Goal: Contribute content

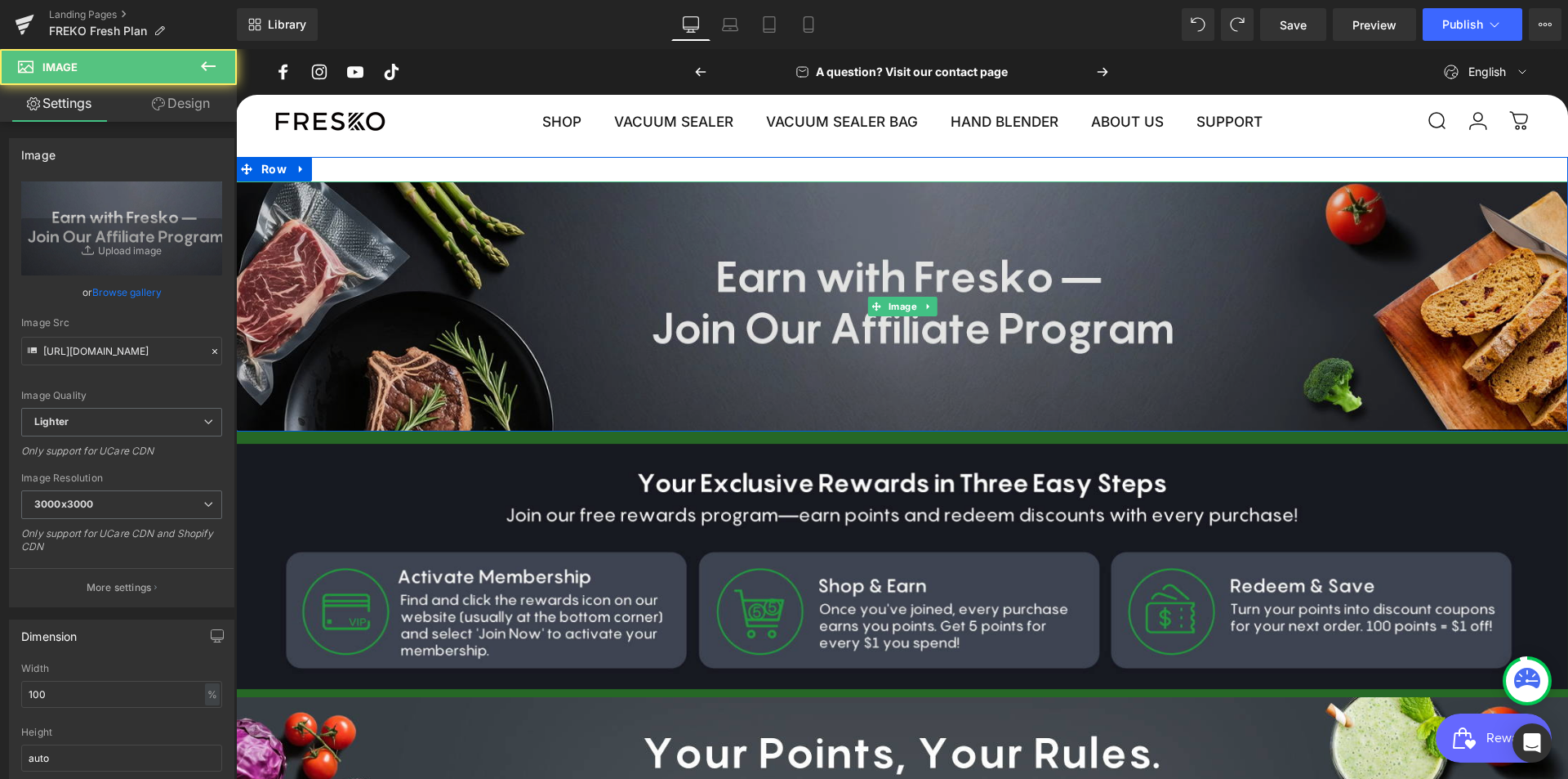
click at [752, 271] on img at bounding box center [902, 307] width 1357 height 250
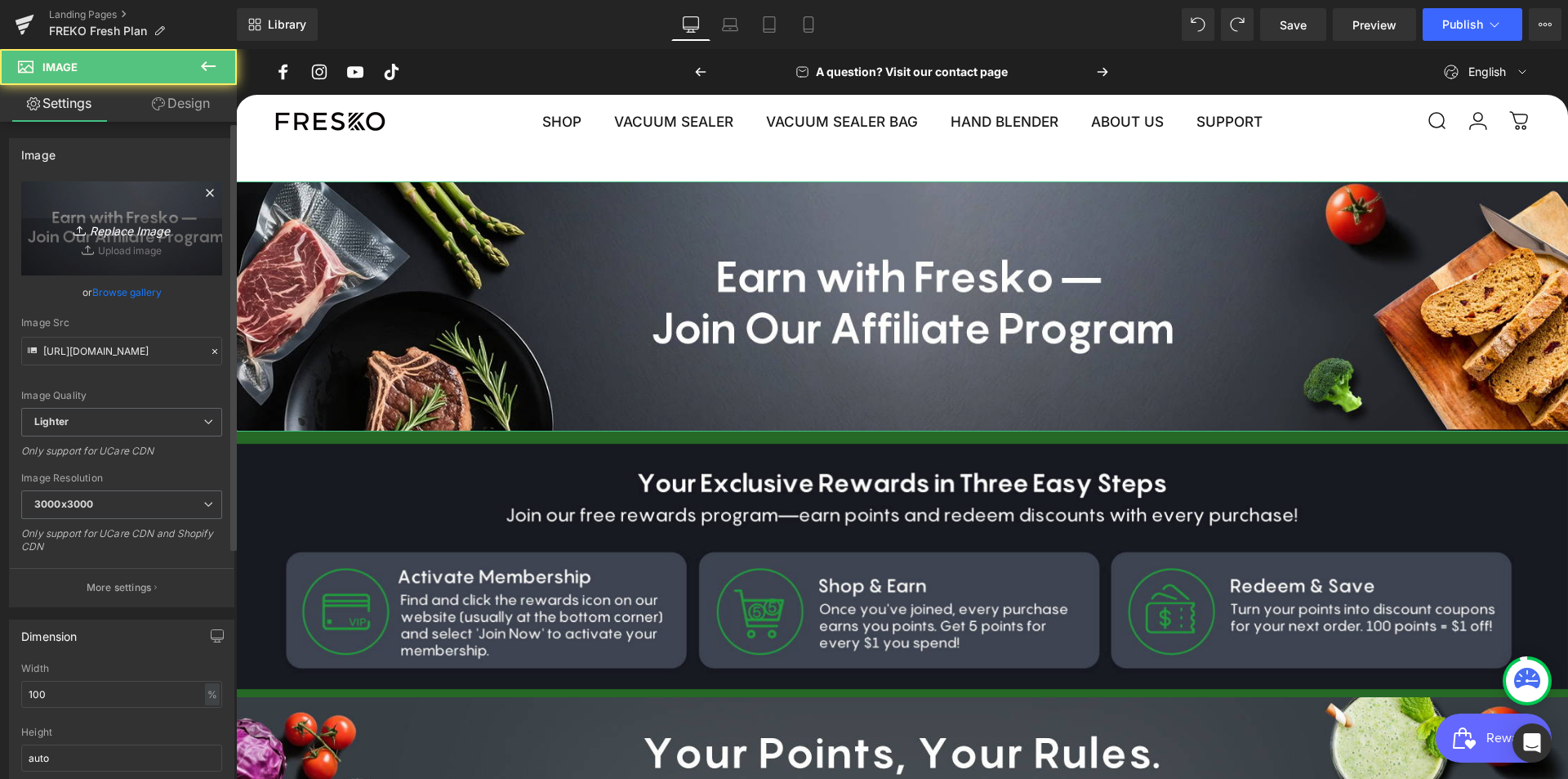
click at [163, 240] on link "Replace Image" at bounding box center [122, 228] width 201 height 94
type input "C:\fakepath\1900x2000(1).jpg"
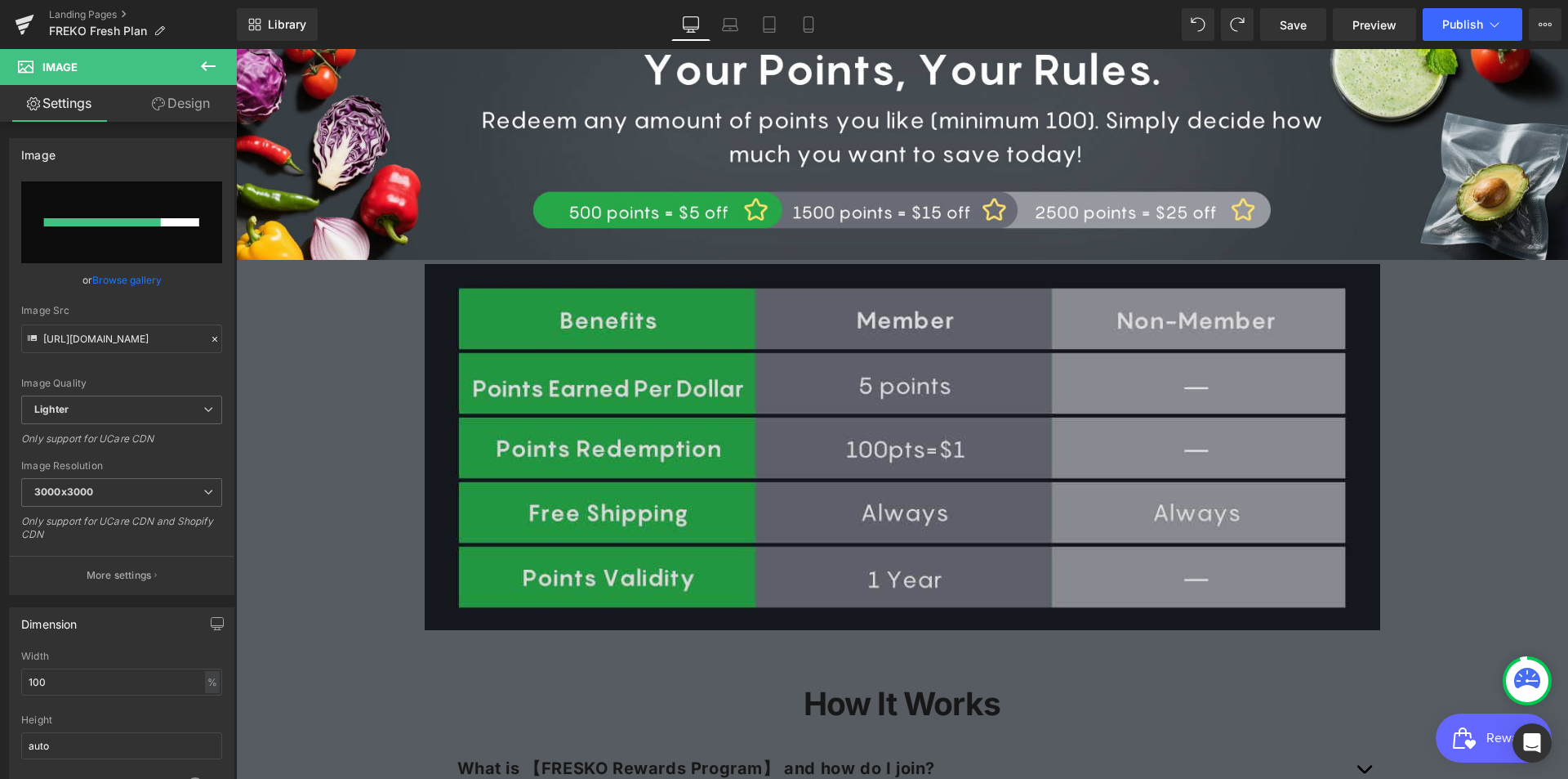
scroll to position [647, 0]
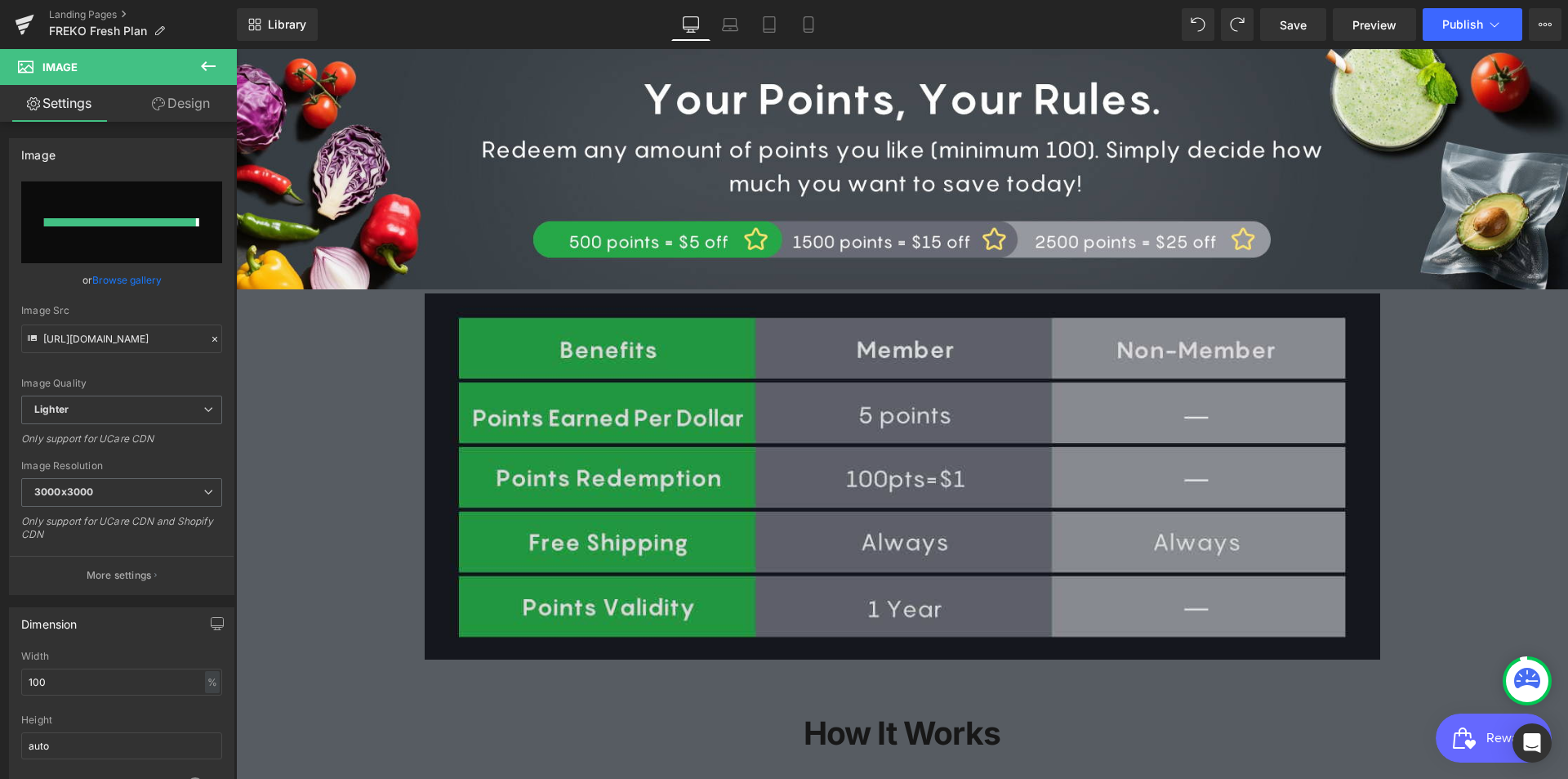
type input "[URL][DOMAIN_NAME]"
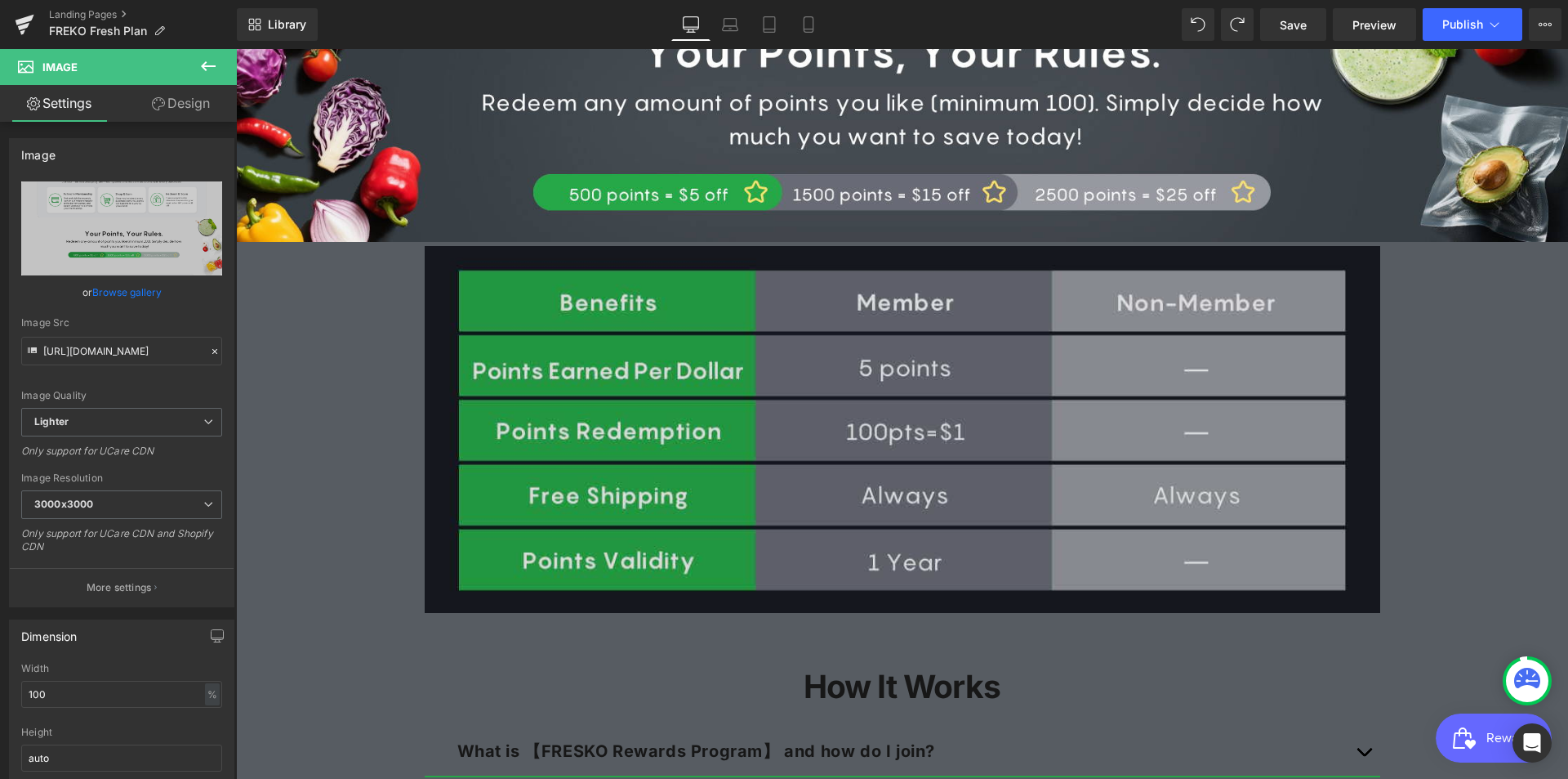
scroll to position [1465, 0]
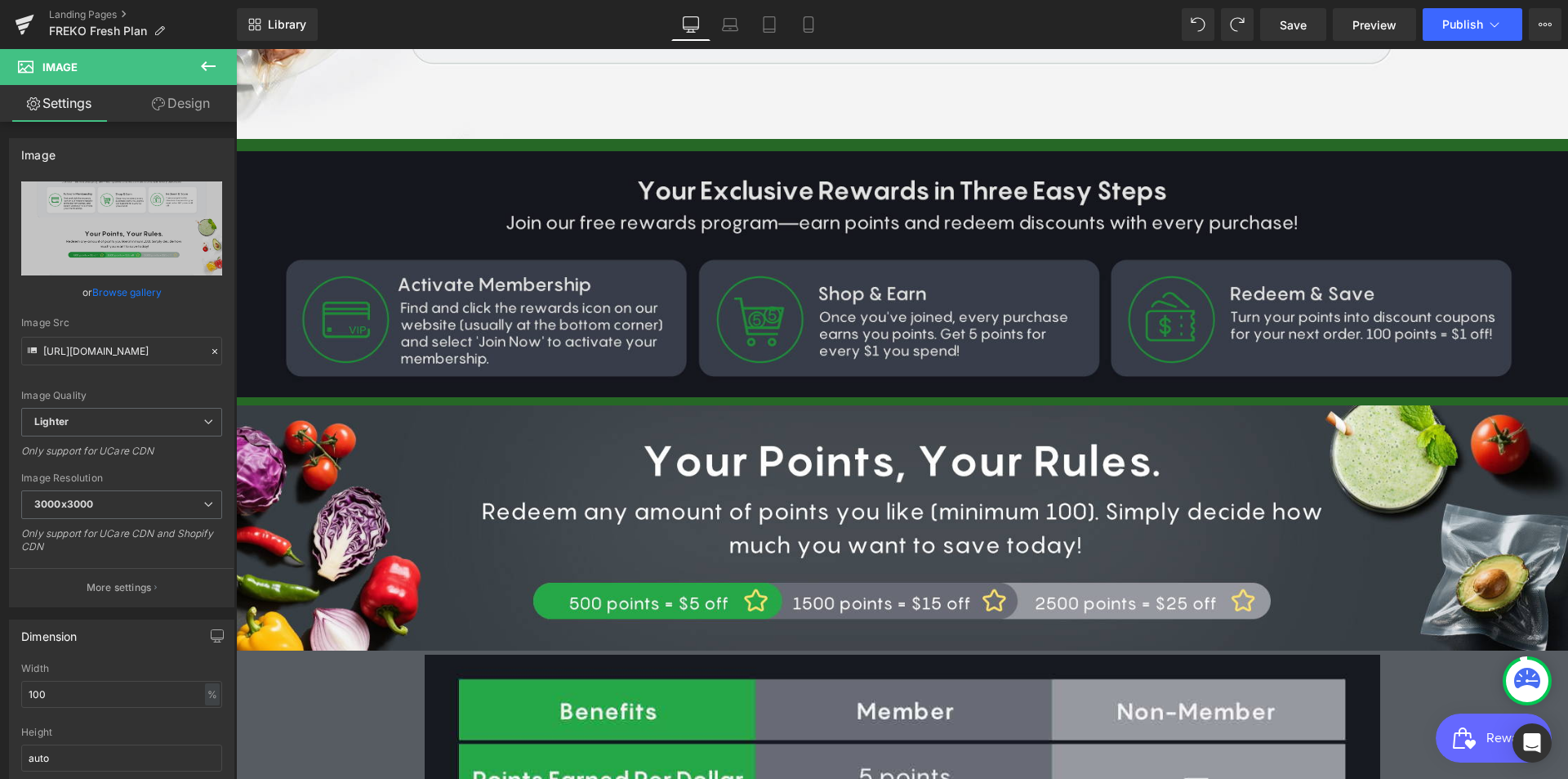
click at [801, 238] on img at bounding box center [903, 274] width 1332 height 245
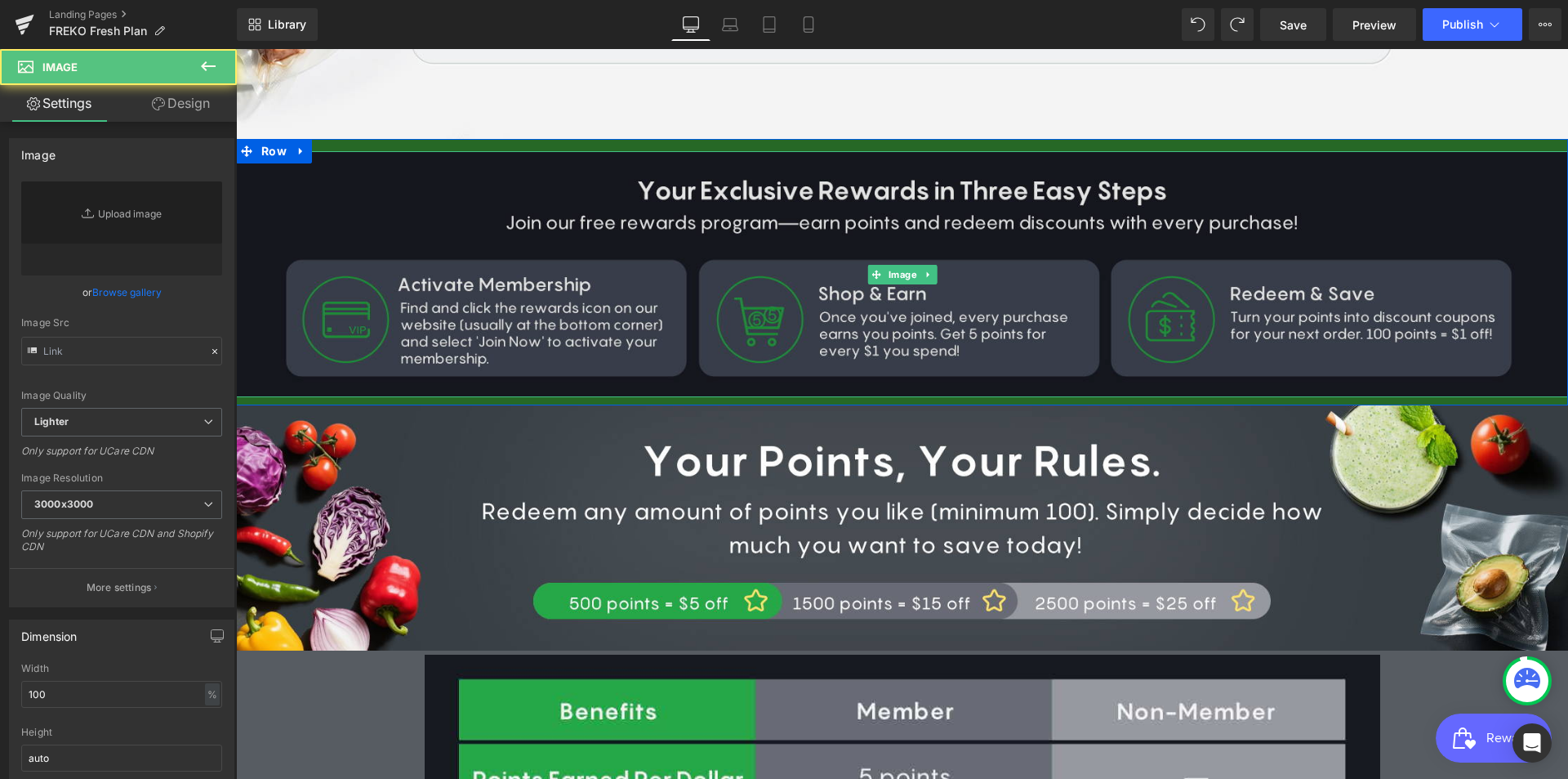
type input "[URL][DOMAIN_NAME]"
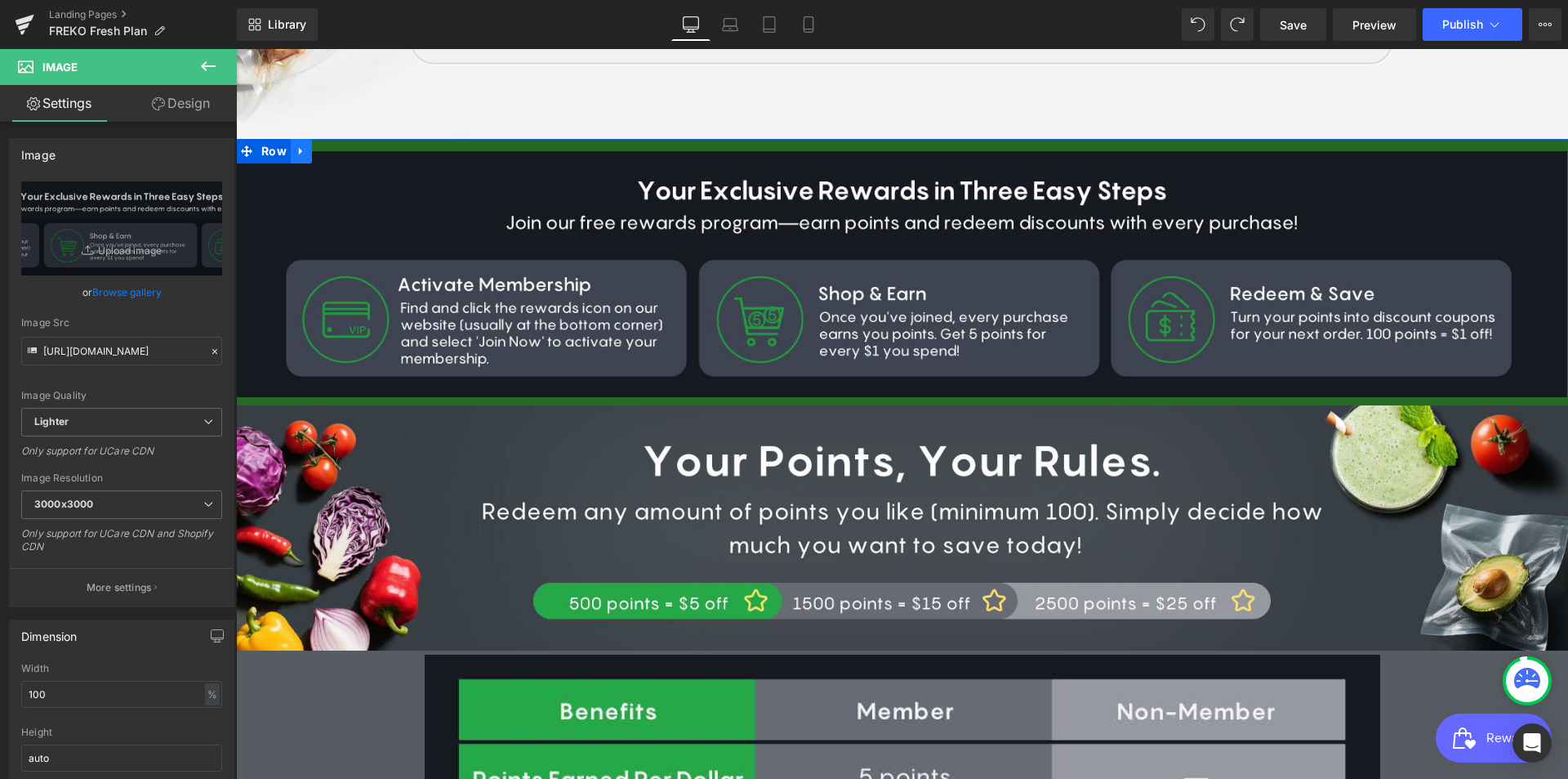
click at [293, 158] on link at bounding box center [301, 150] width 21 height 25
click at [334, 152] on link at bounding box center [344, 150] width 21 height 25
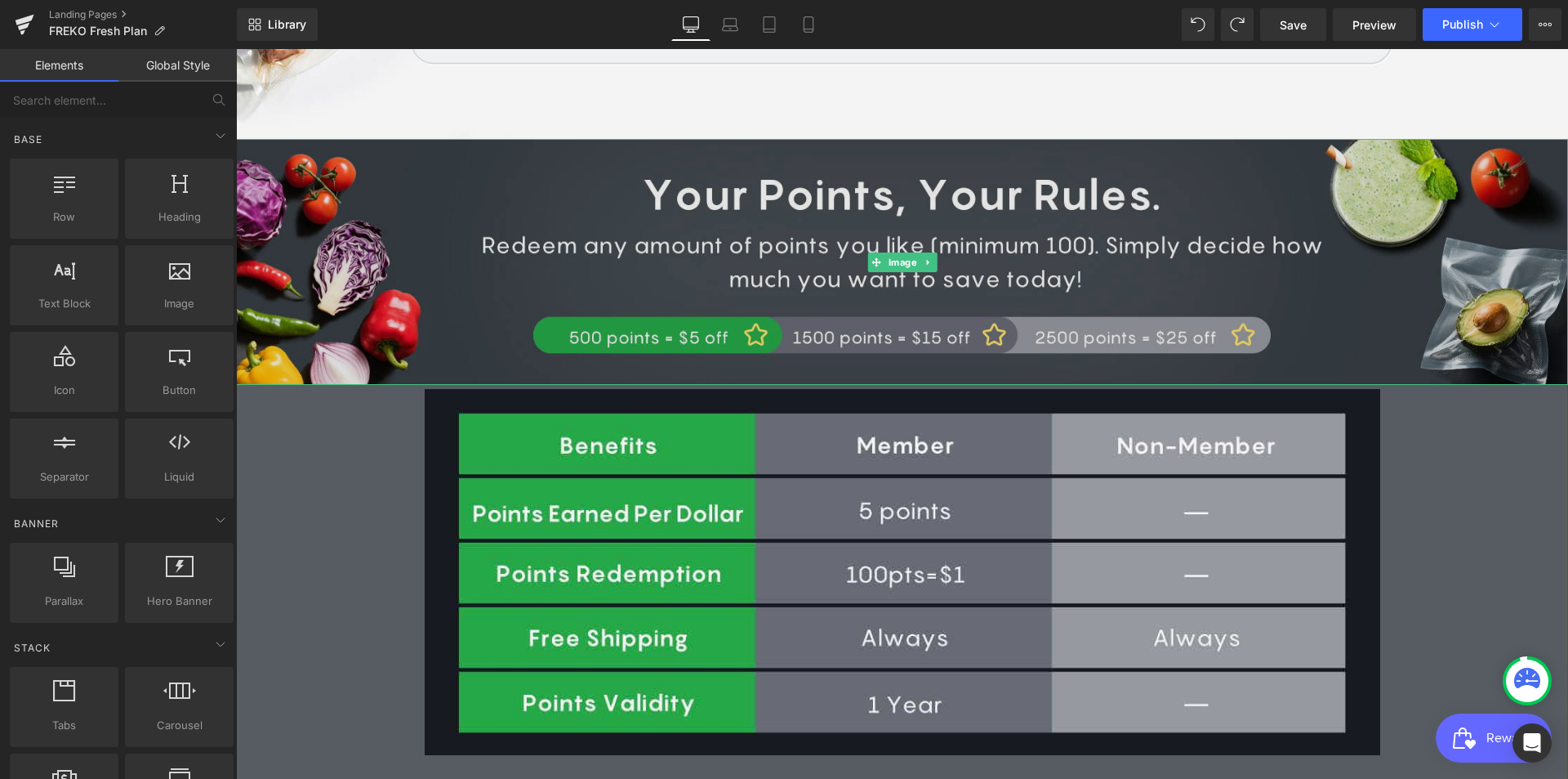
click at [415, 187] on img at bounding box center [903, 261] width 1332 height 245
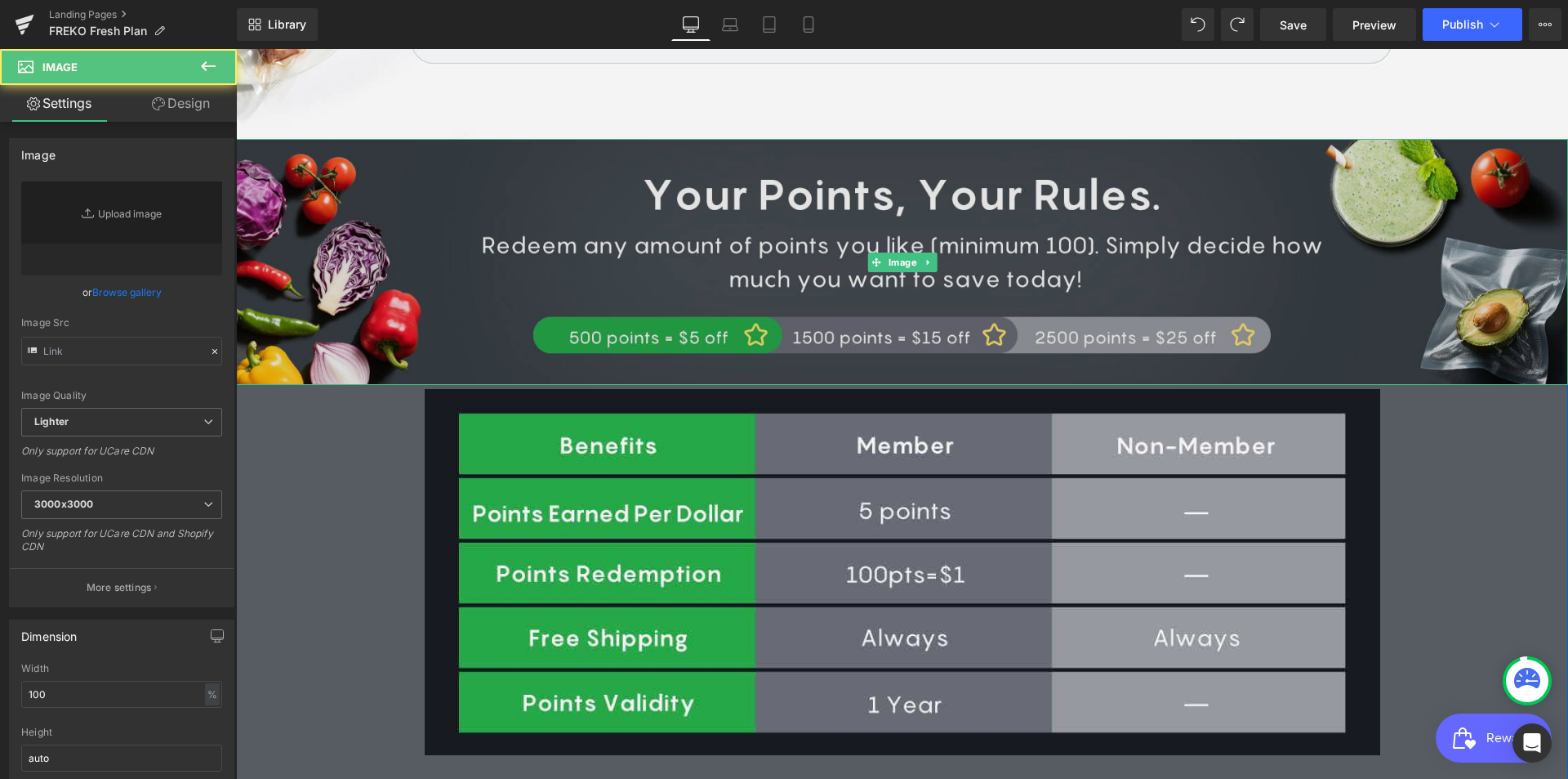
type input "[URL][DOMAIN_NAME]"
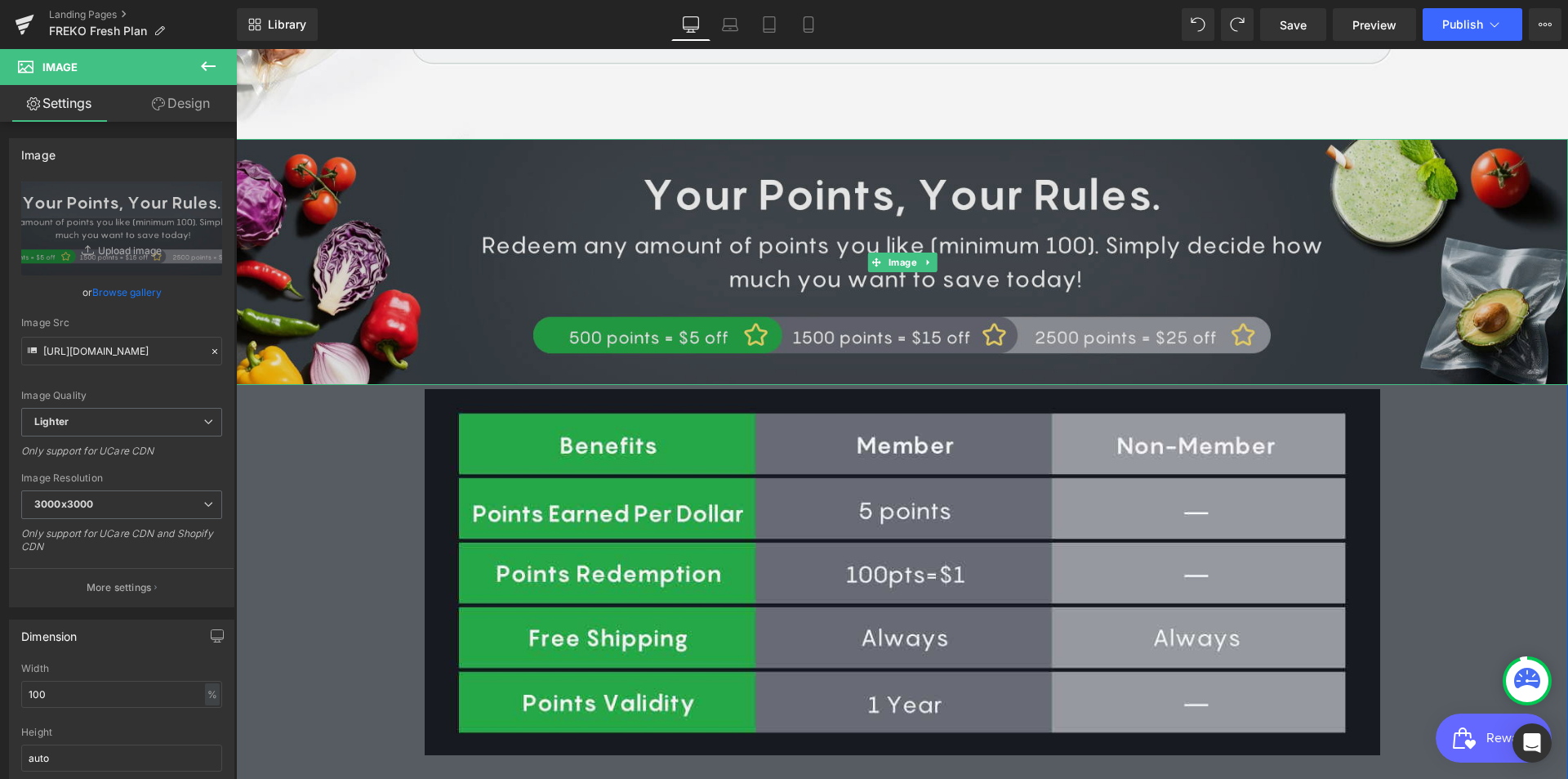
click at [599, 335] on img at bounding box center [903, 261] width 1332 height 245
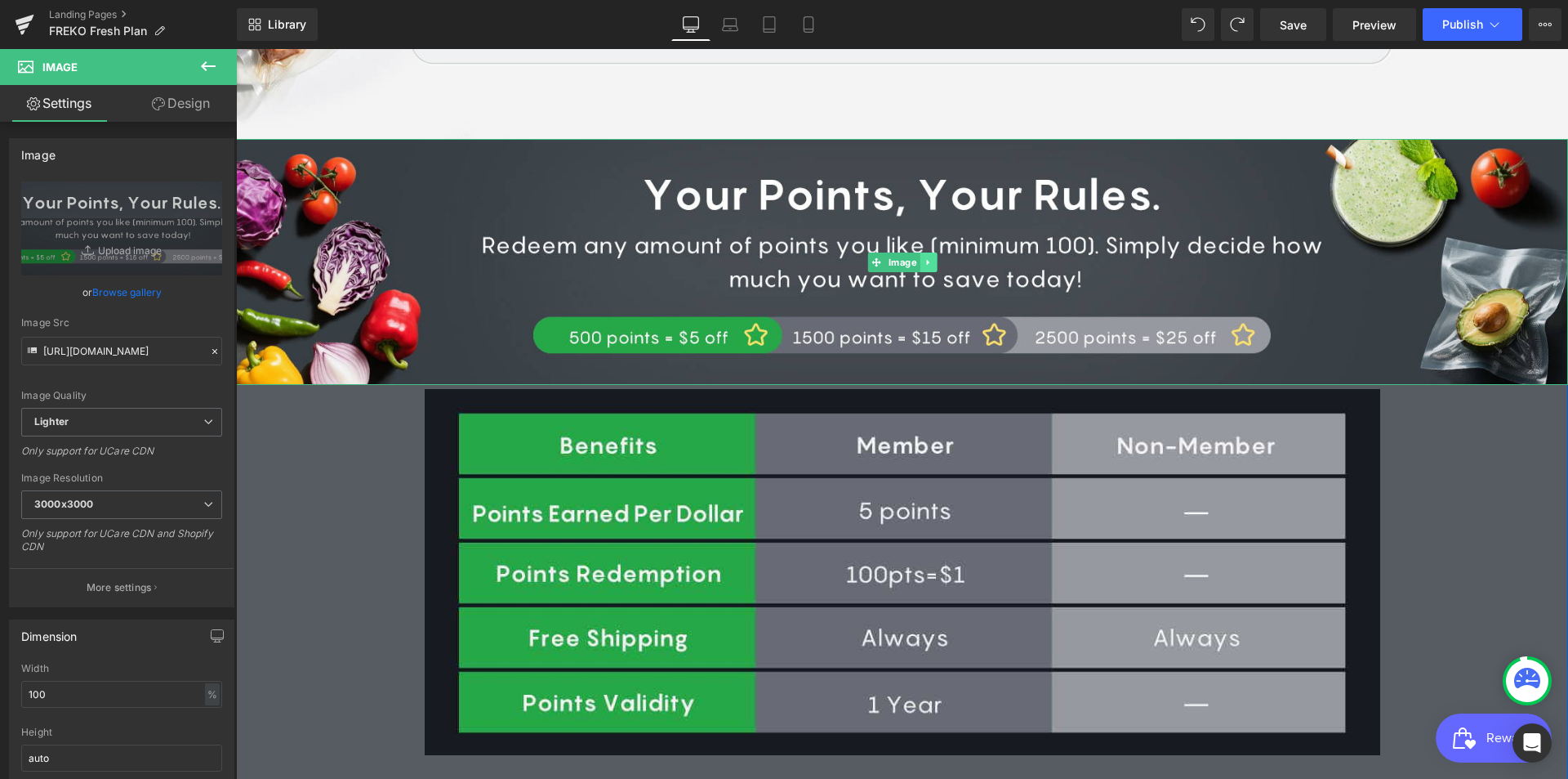
click at [924, 262] on icon at bounding box center [928, 263] width 9 height 10
click at [932, 264] on icon at bounding box center [936, 262] width 9 height 9
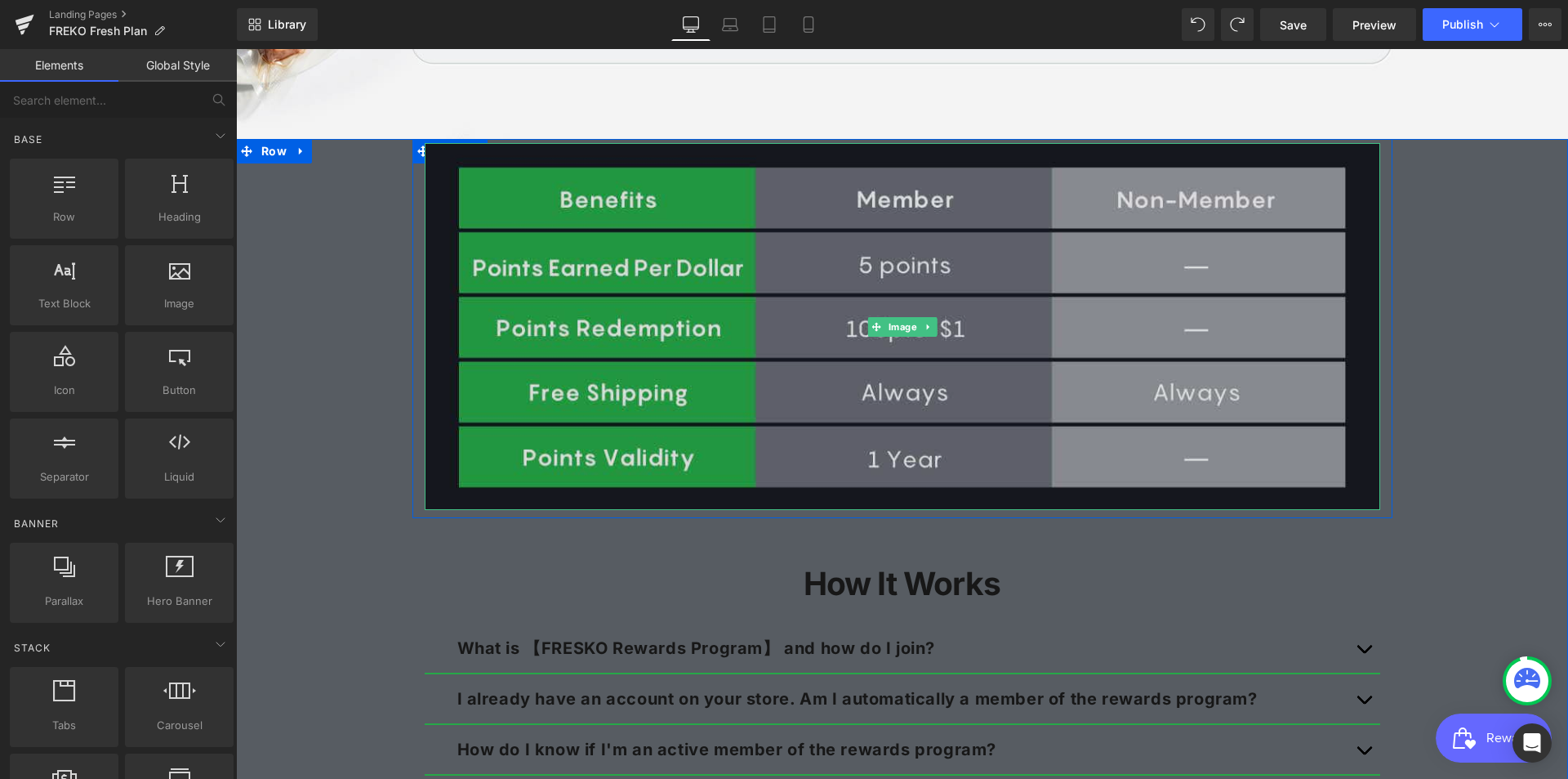
click at [1017, 221] on img at bounding box center [903, 326] width 956 height 367
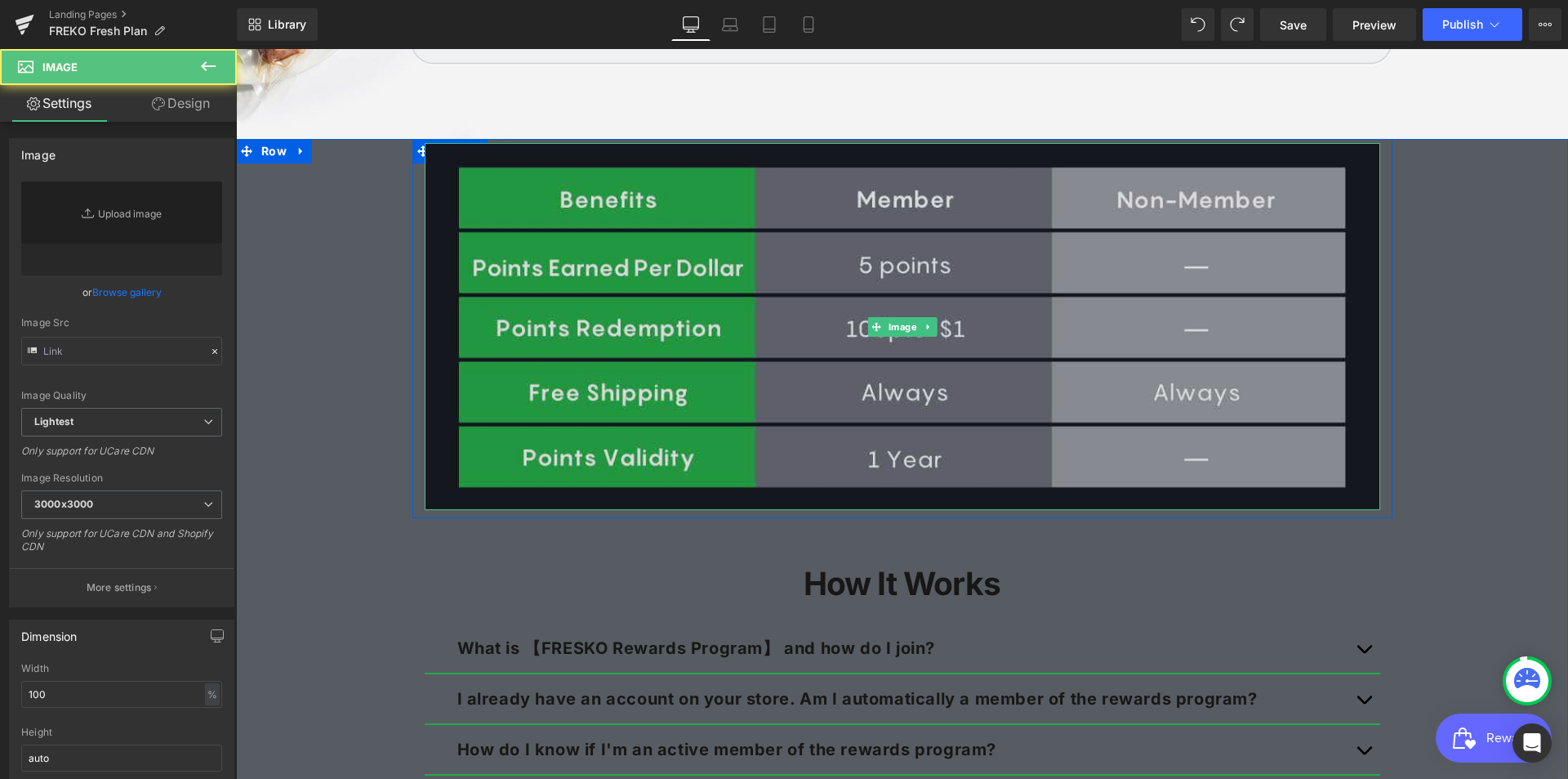
type input "[URL][DOMAIN_NAME]"
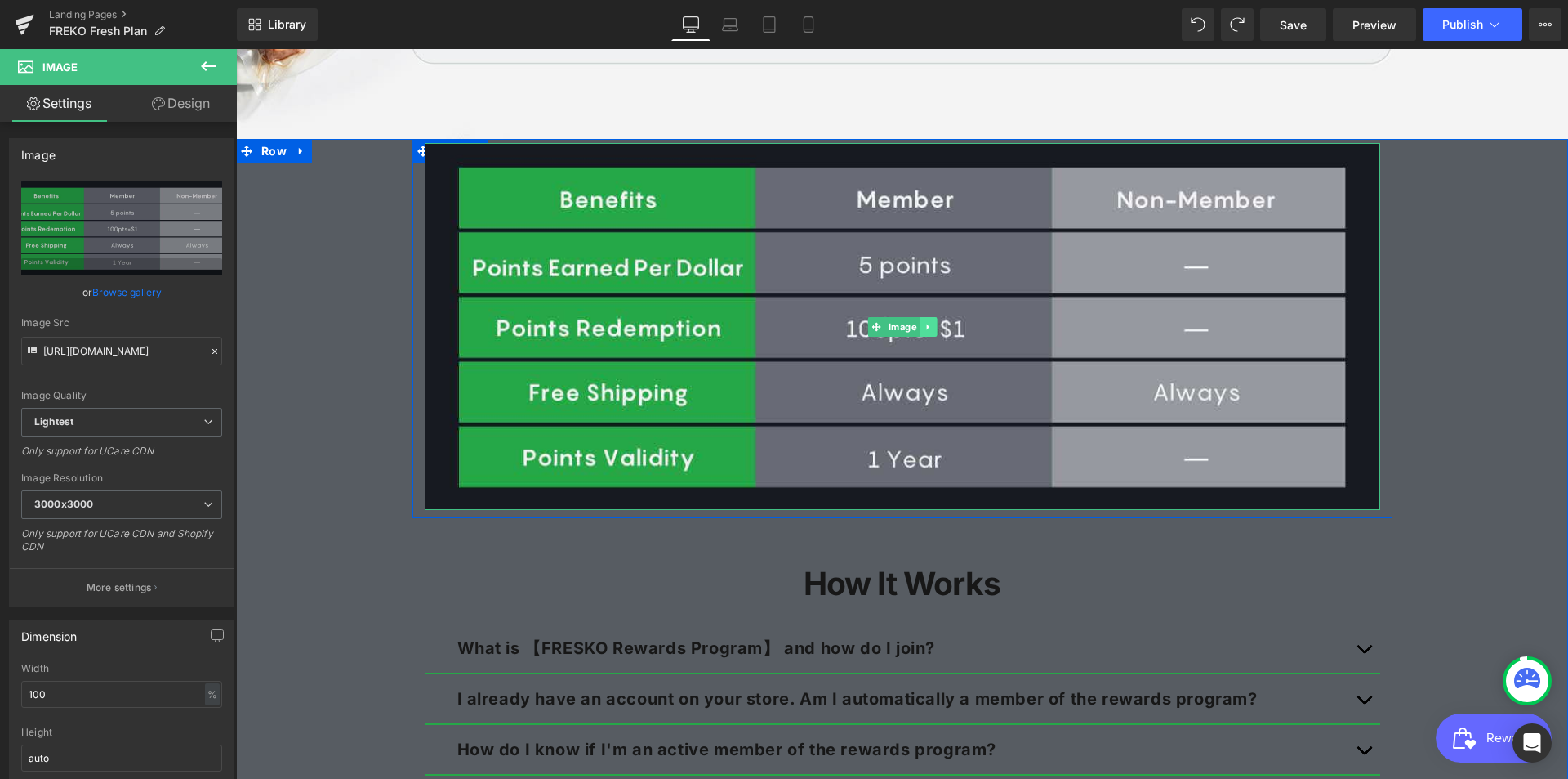
click at [924, 325] on icon at bounding box center [928, 327] width 9 height 10
click at [932, 324] on icon at bounding box center [936, 326] width 9 height 9
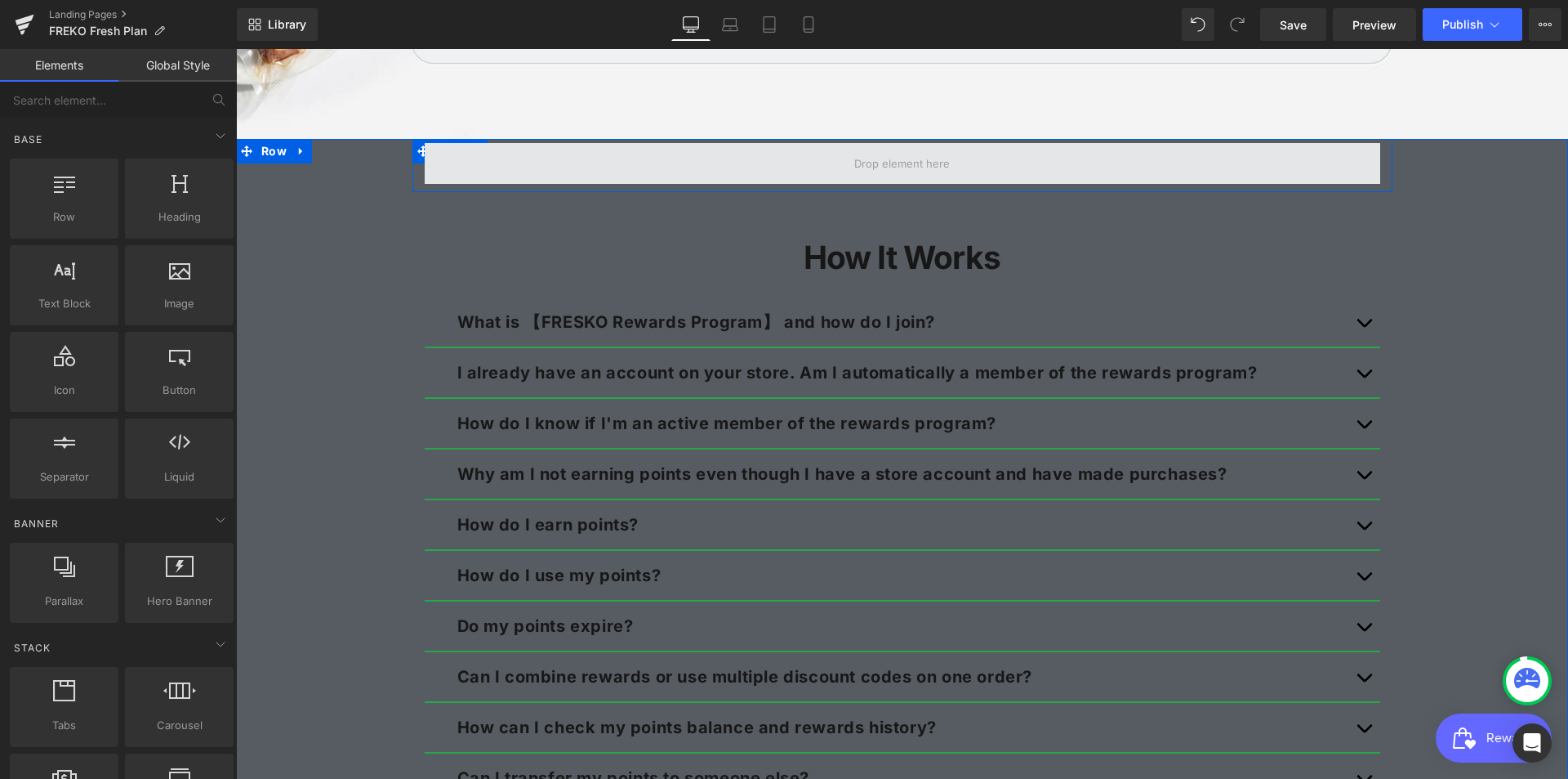
click at [560, 157] on span at bounding box center [903, 163] width 956 height 41
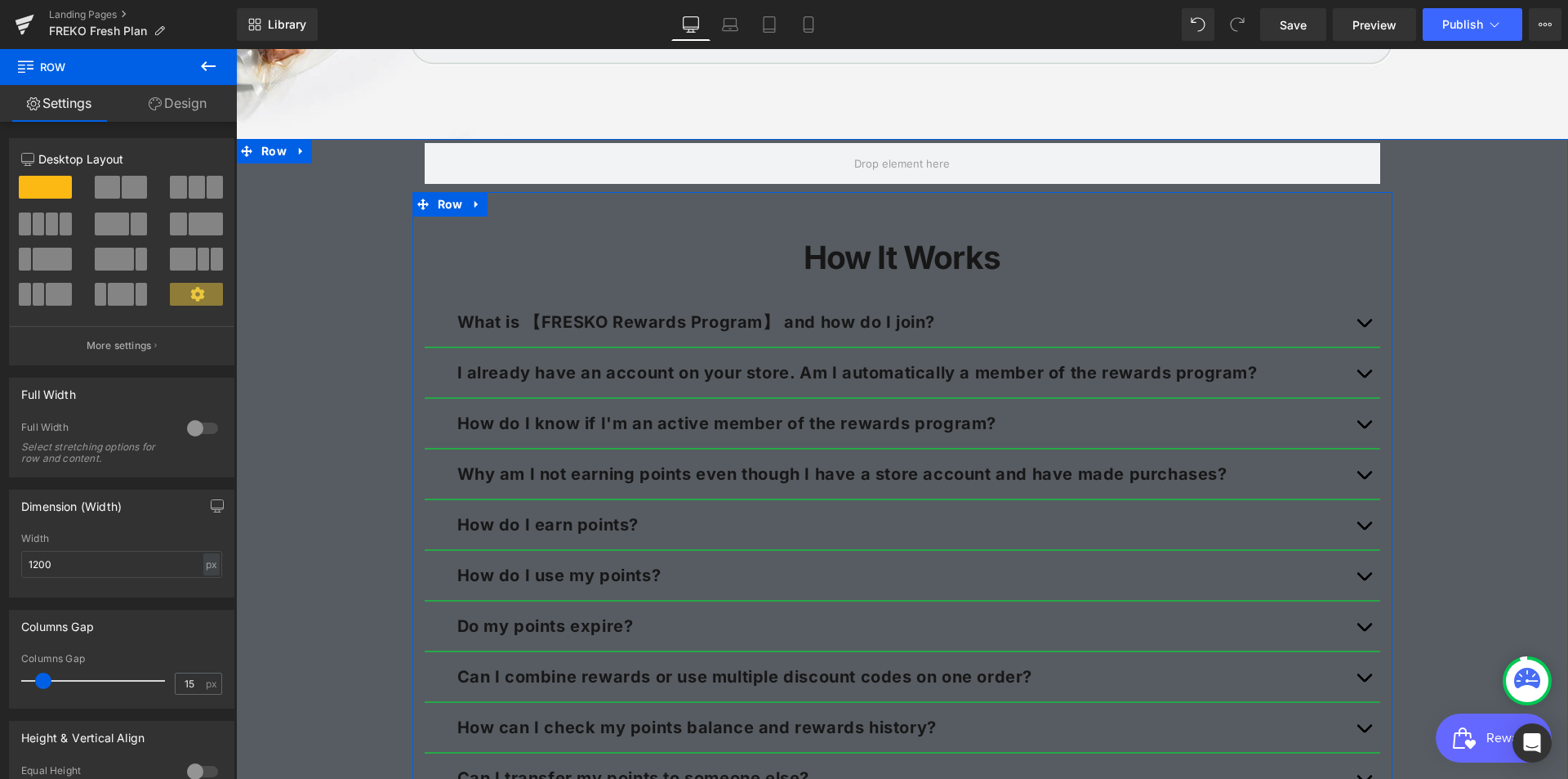
click at [859, 209] on div "How It Works Heading What is 【FRESKO Rewards Program】 and how do I join? Text B…" at bounding box center [903, 539] width 980 height 695
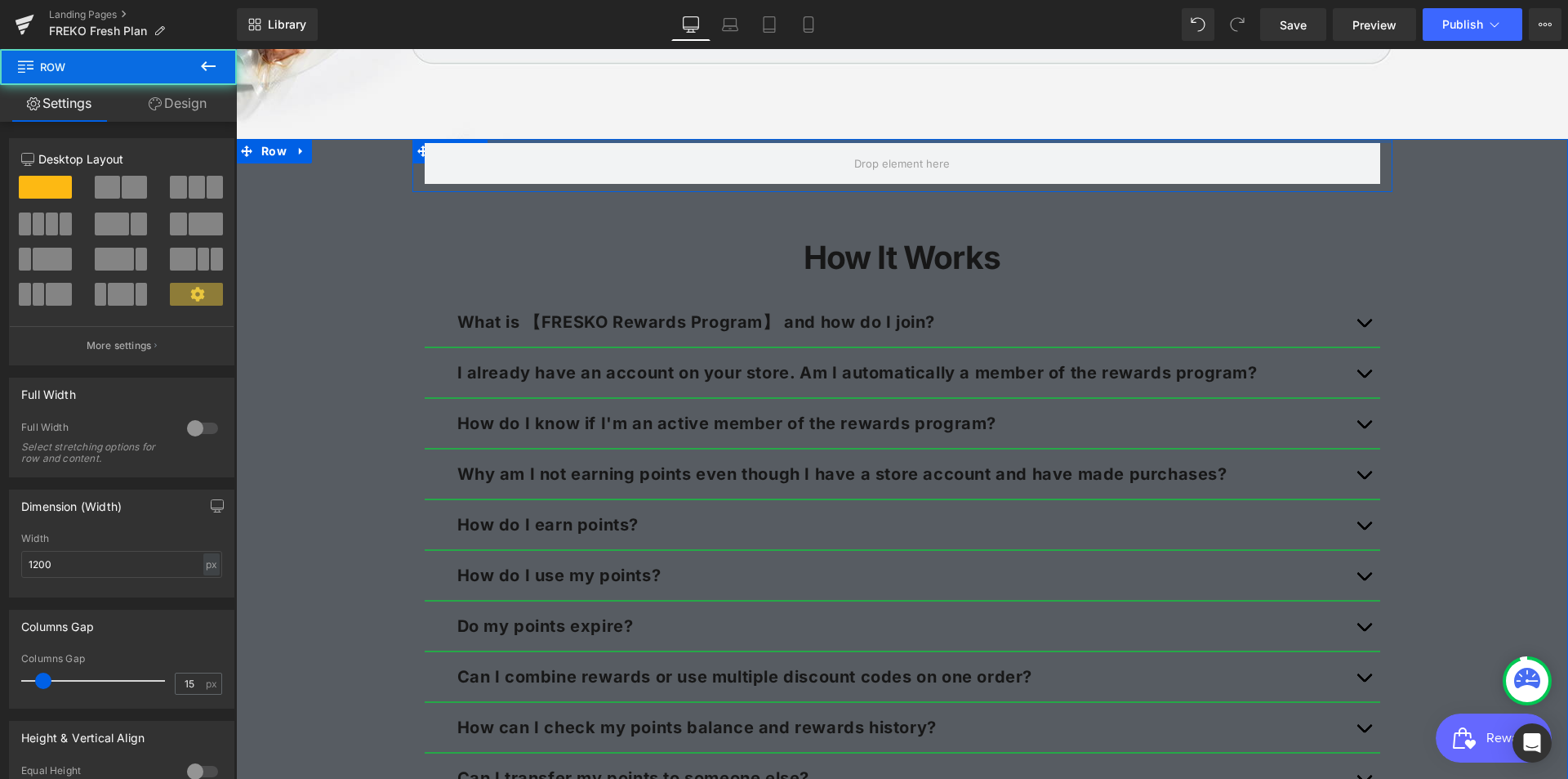
click at [616, 139] on div at bounding box center [903, 140] width 980 height 4
click at [414, 150] on div at bounding box center [903, 163] width 980 height 41
drag, startPoint x: 411, startPoint y: 150, endPoint x: 353, endPoint y: 163, distance: 59.4
click at [353, 163] on div "Row How It Works Heading What is 【FRESKO Rewards Program】 and how do I join? Te…" at bounding box center [903, 513] width 1332 height 749
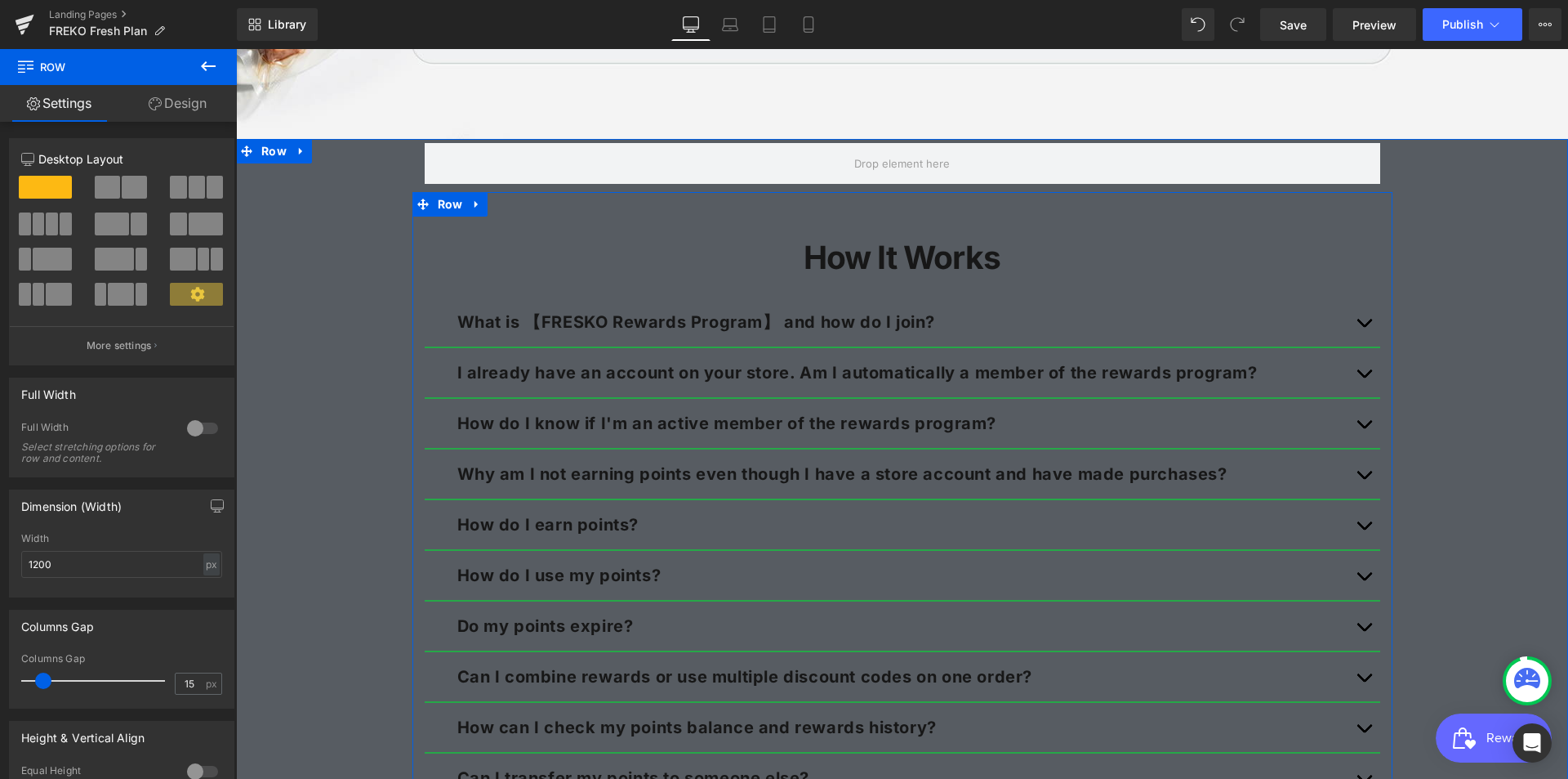
click at [550, 221] on div "How It Works Heading What is 【FRESKO Rewards Program】 and how do I join? Text B…" at bounding box center [903, 547] width 980 height 663
click at [339, 182] on div "Row How It Works Heading What is 【FRESKO Rewards Program】 and how do I join? Te…" at bounding box center [903, 513] width 1332 height 749
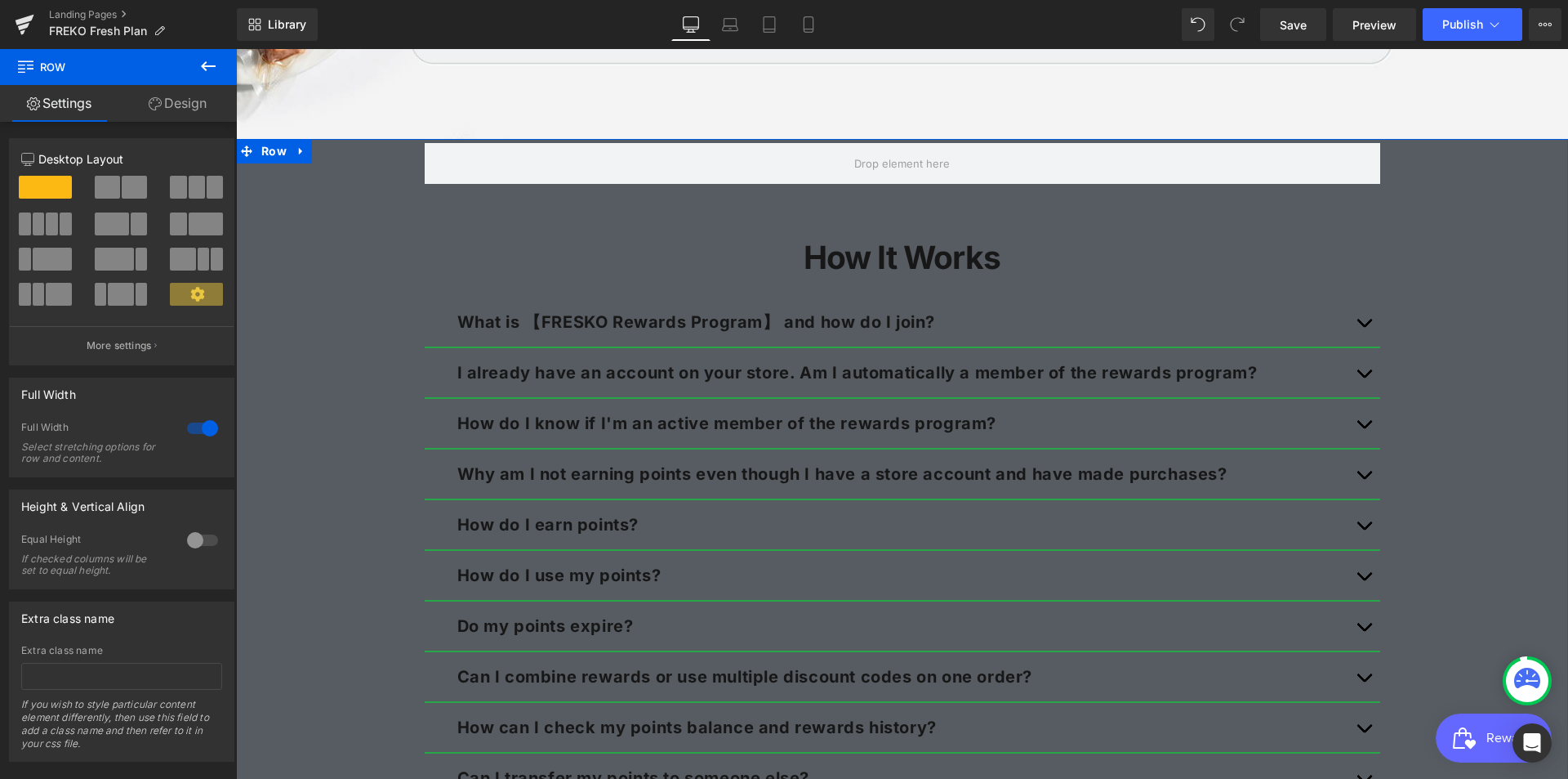
click at [170, 101] on link "Design" at bounding box center [177, 104] width 118 height 37
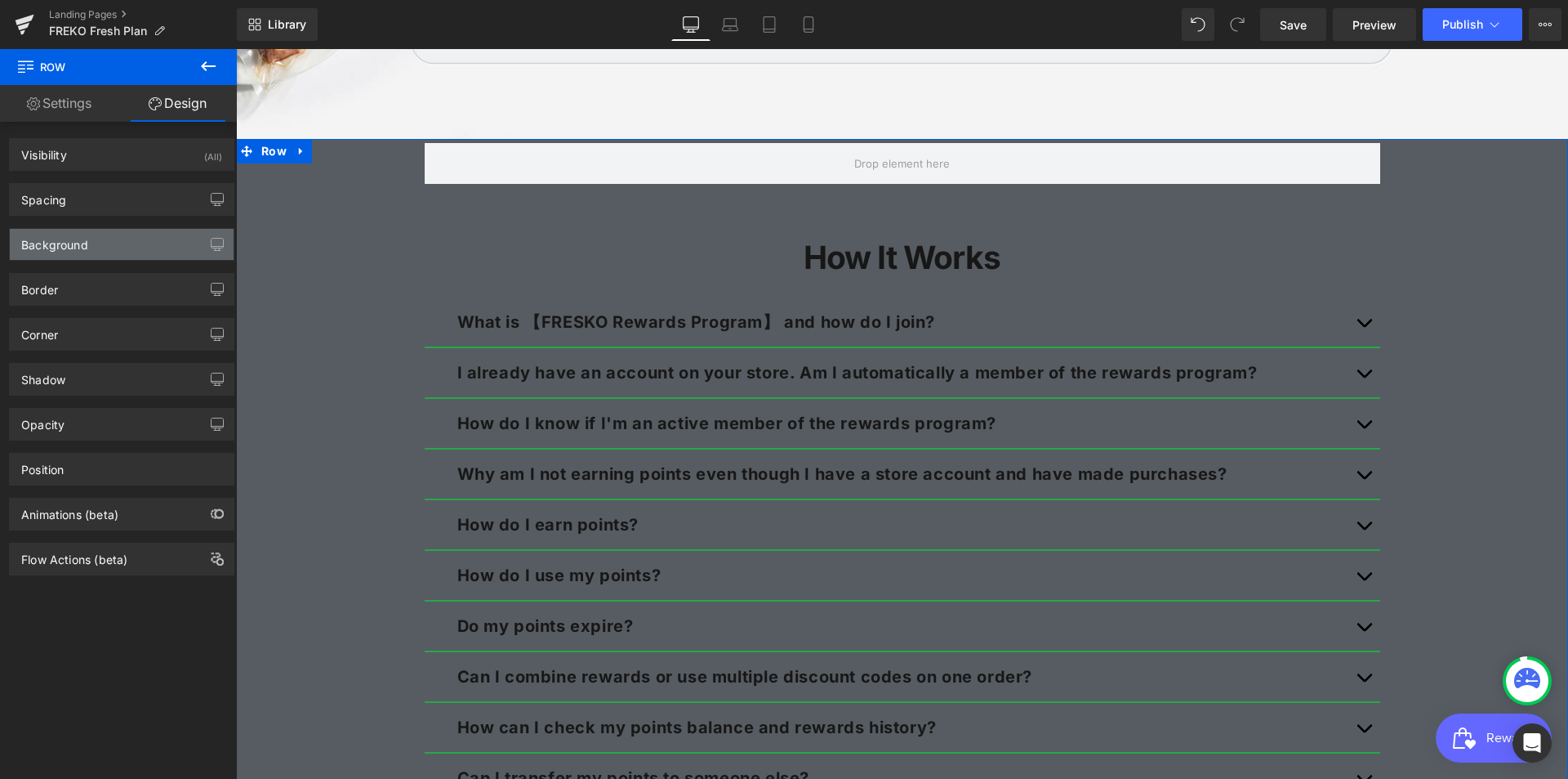
click at [73, 243] on div "Background" at bounding box center [54, 240] width 67 height 23
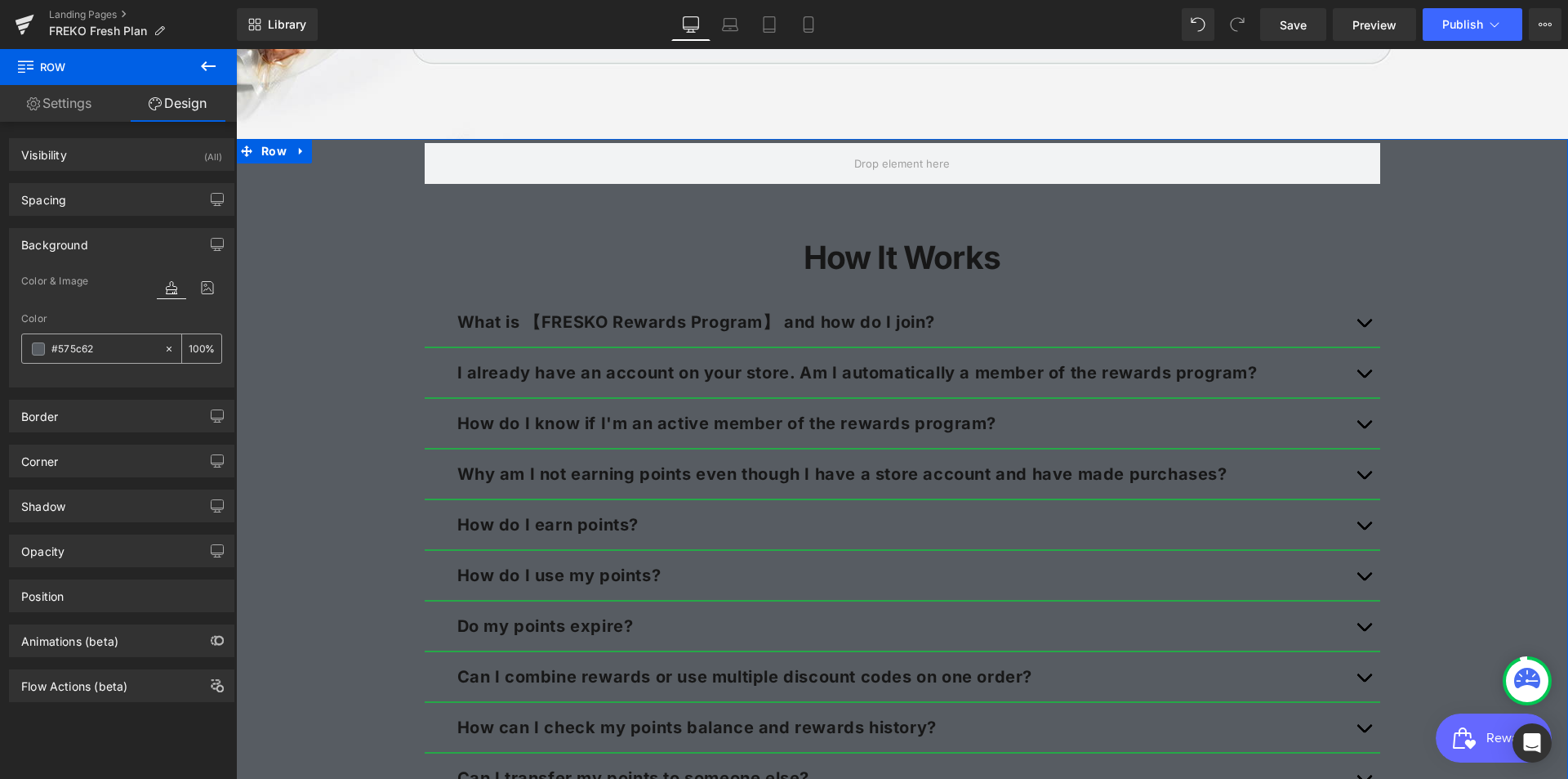
click at [34, 346] on span at bounding box center [38, 348] width 13 height 13
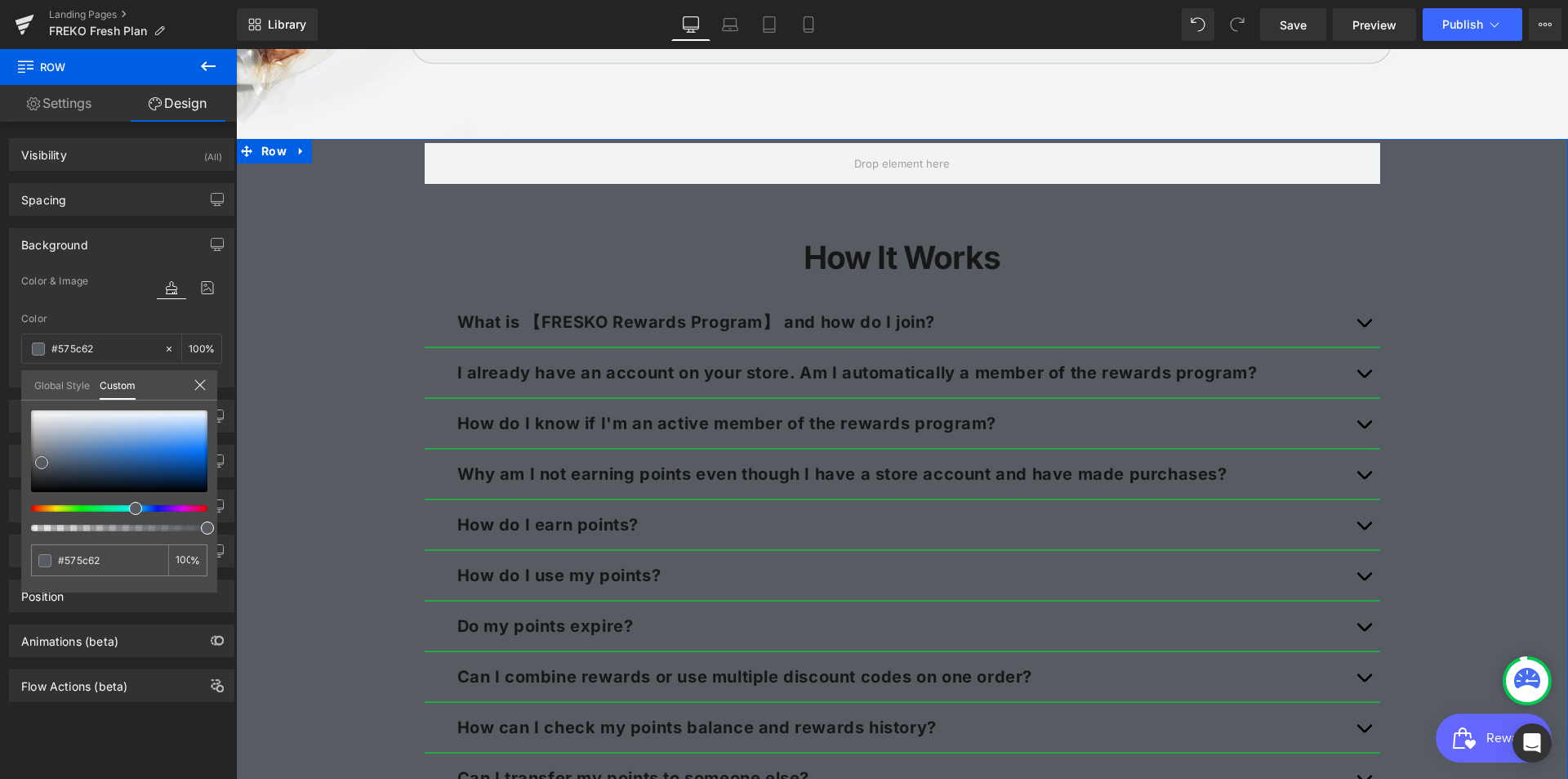
type input "#808488"
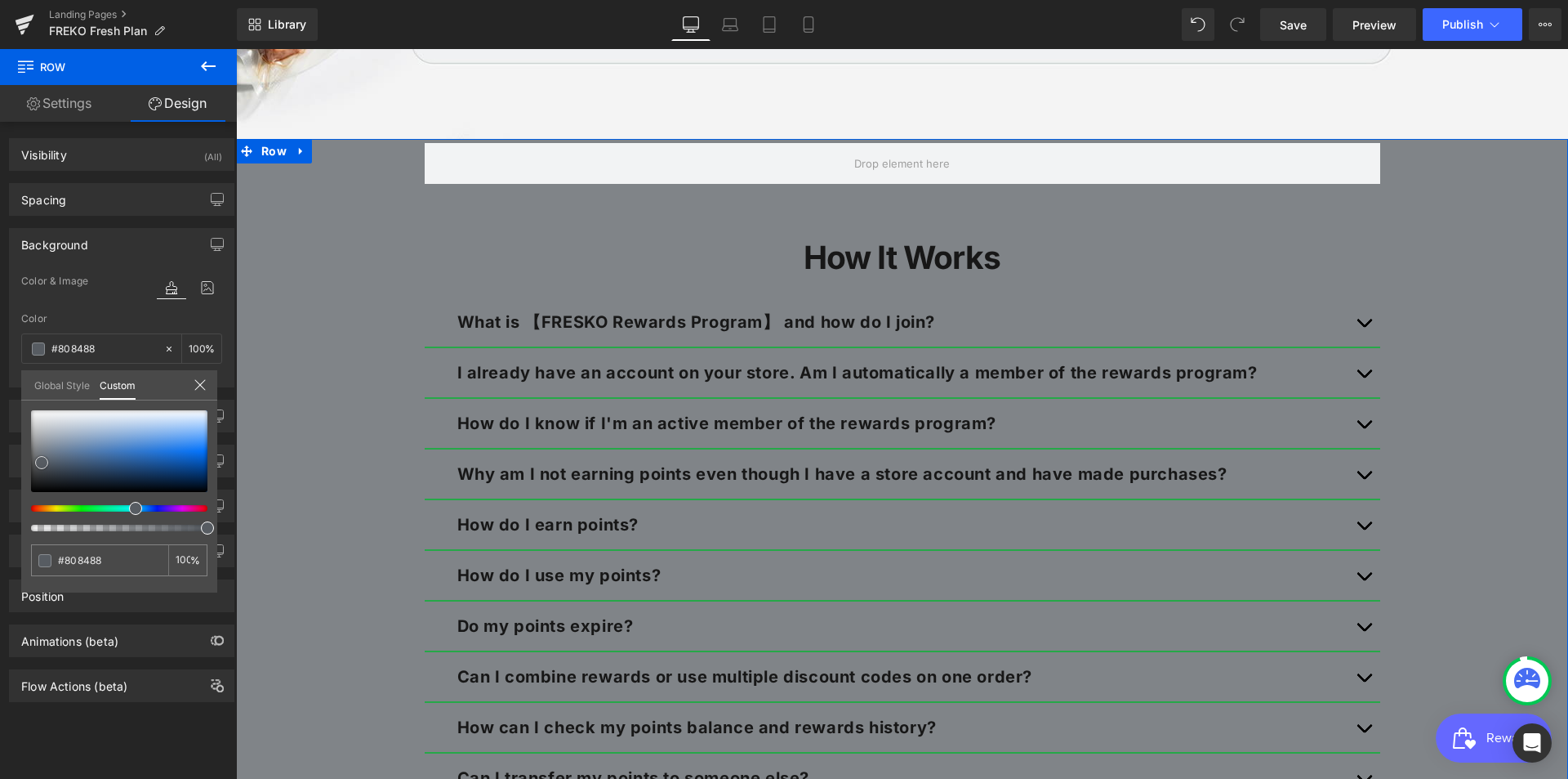
type input "#8d8e8f"
type input "#ffffff"
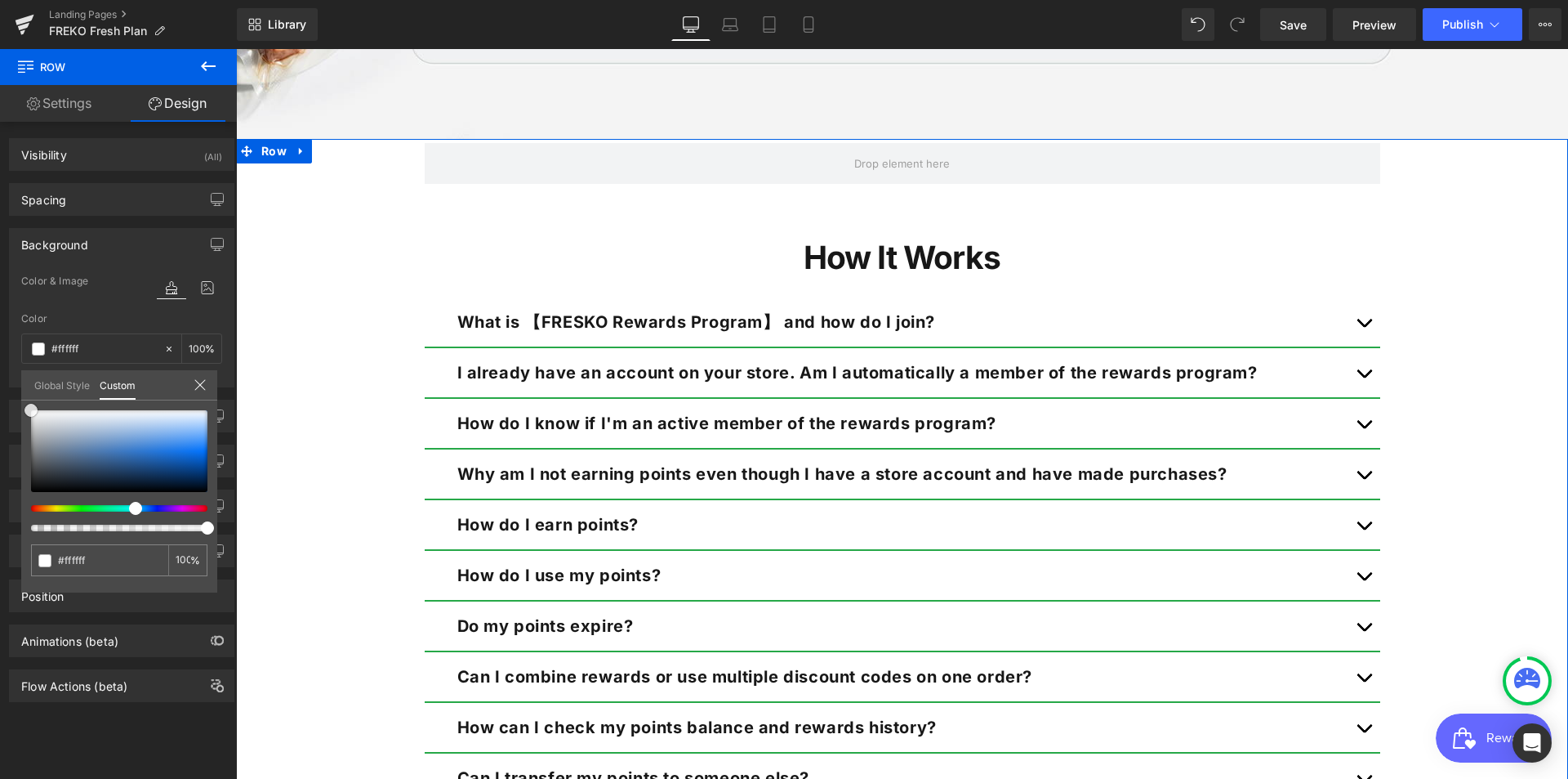
drag, startPoint x: 36, startPoint y: 449, endPoint x: 24, endPoint y: 401, distance: 49.5
click at [24, 401] on div "#ffffff 100 %" at bounding box center [119, 410] width 196 height 19
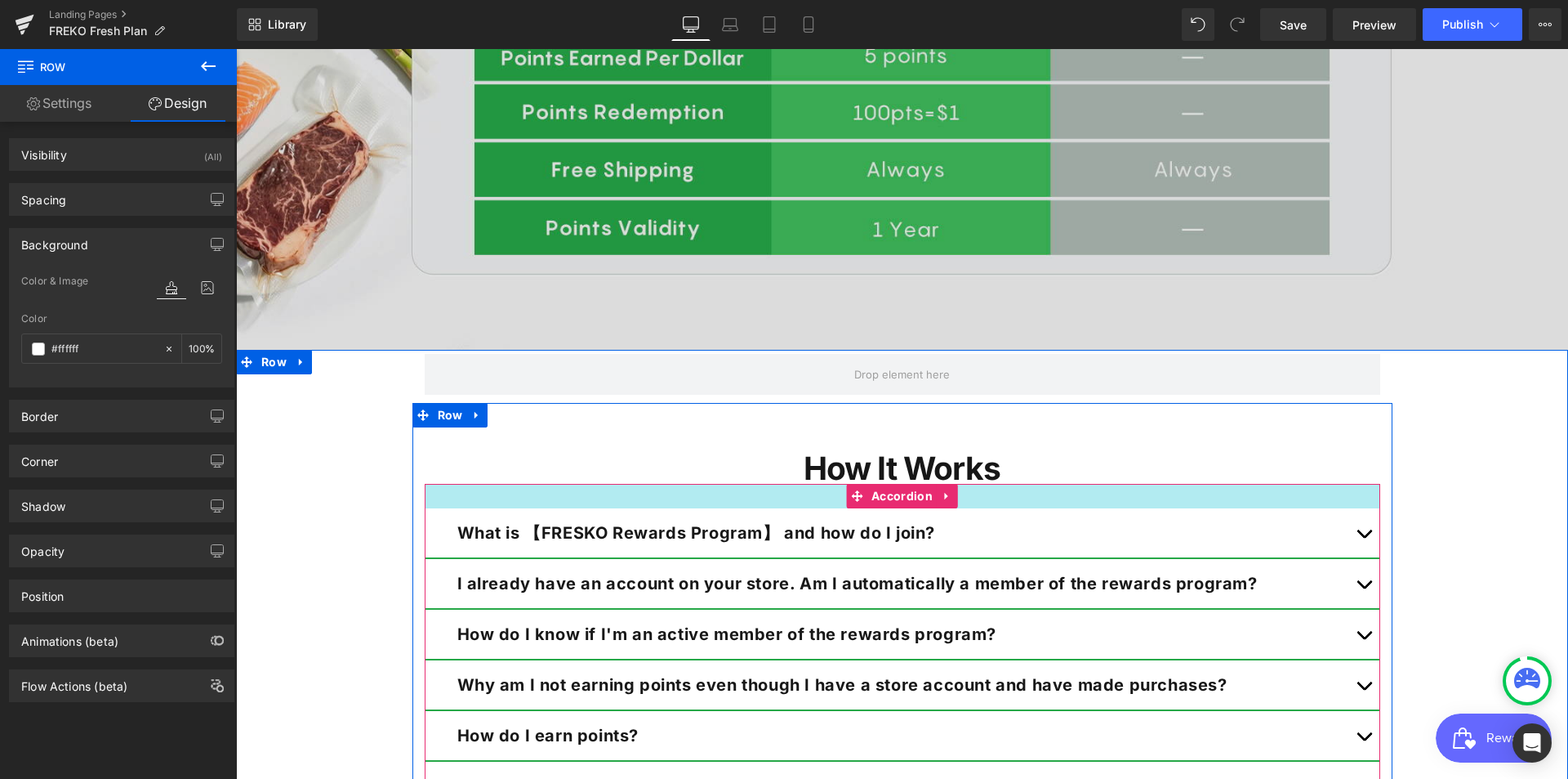
scroll to position [1219, 0]
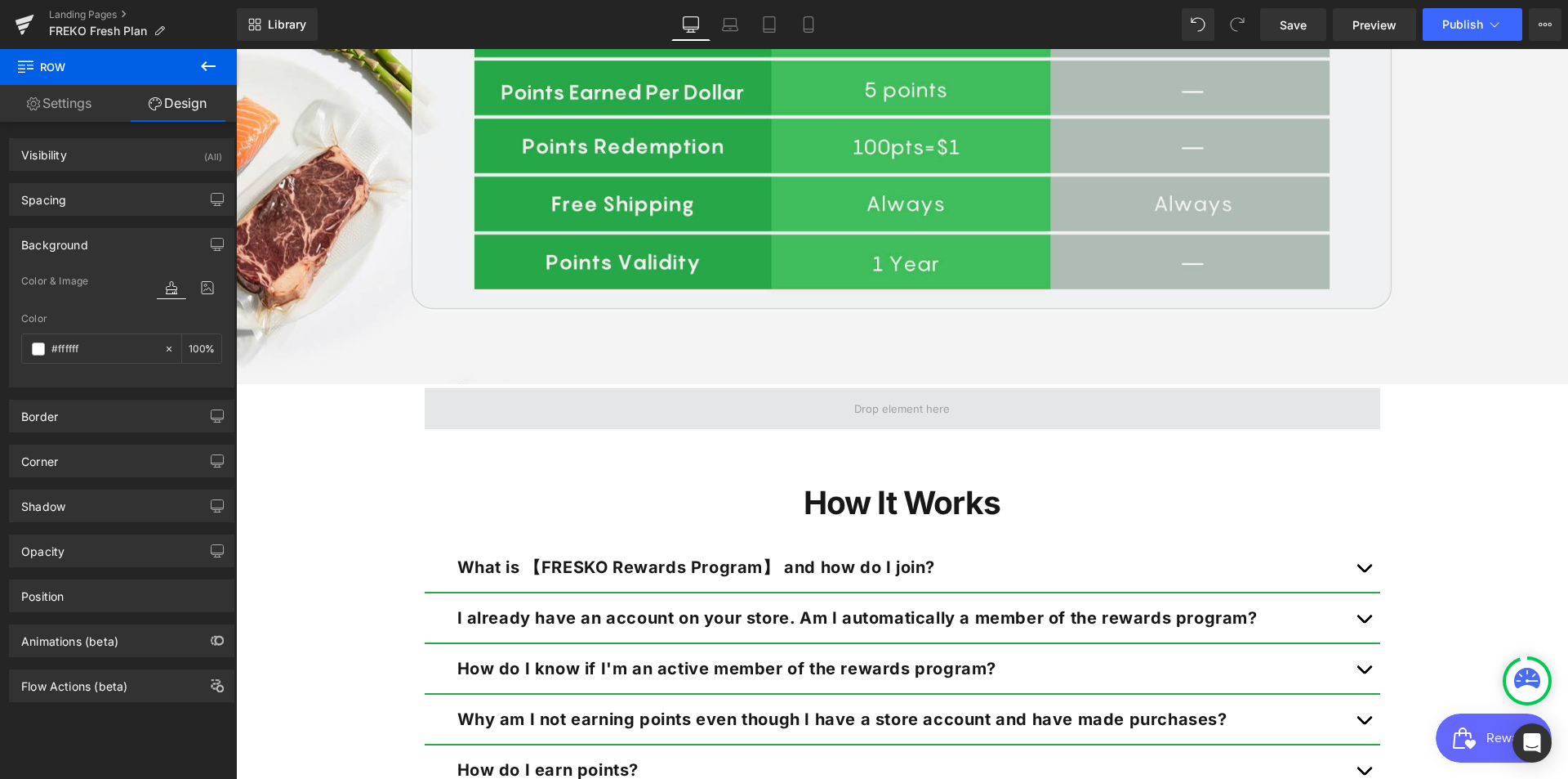
click at [991, 407] on span at bounding box center [903, 409] width 956 height 41
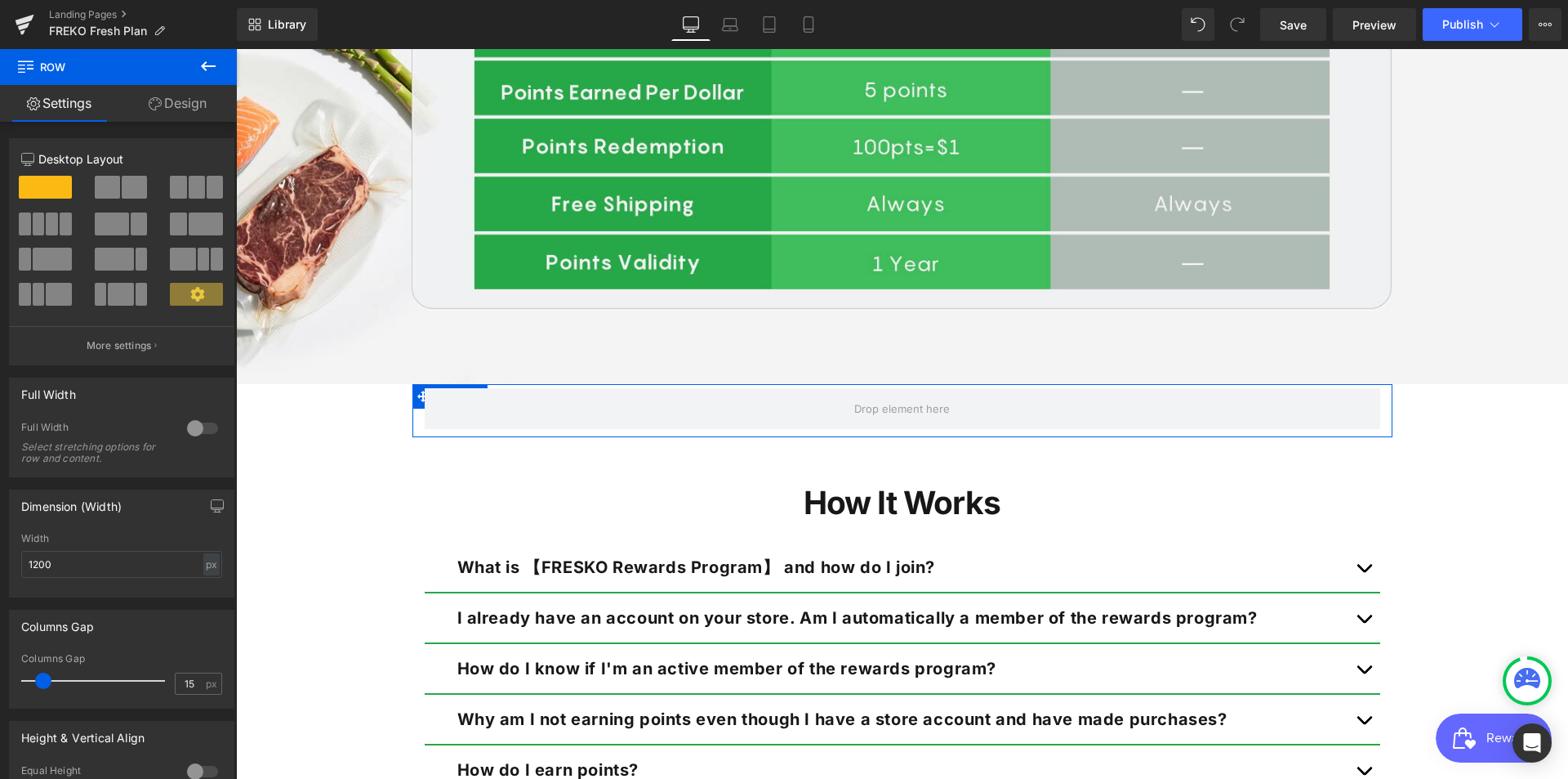
click at [183, 425] on div at bounding box center [203, 428] width 39 height 26
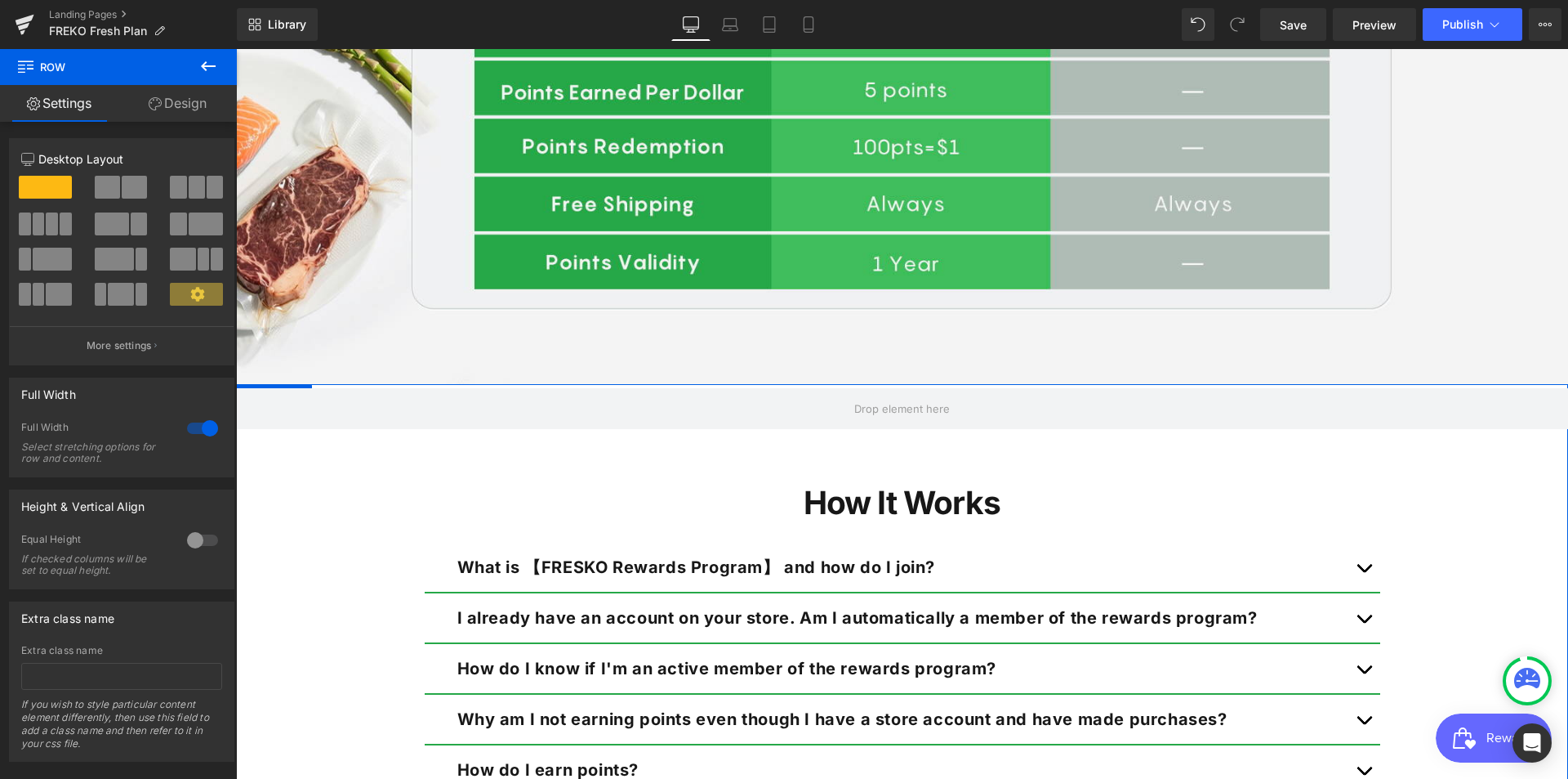
click at [1516, 497] on div "Row How It Works Heading What is 【FRESKO Rewards Program】 and how do I join? Te…" at bounding box center [903, 759] width 1332 height 749
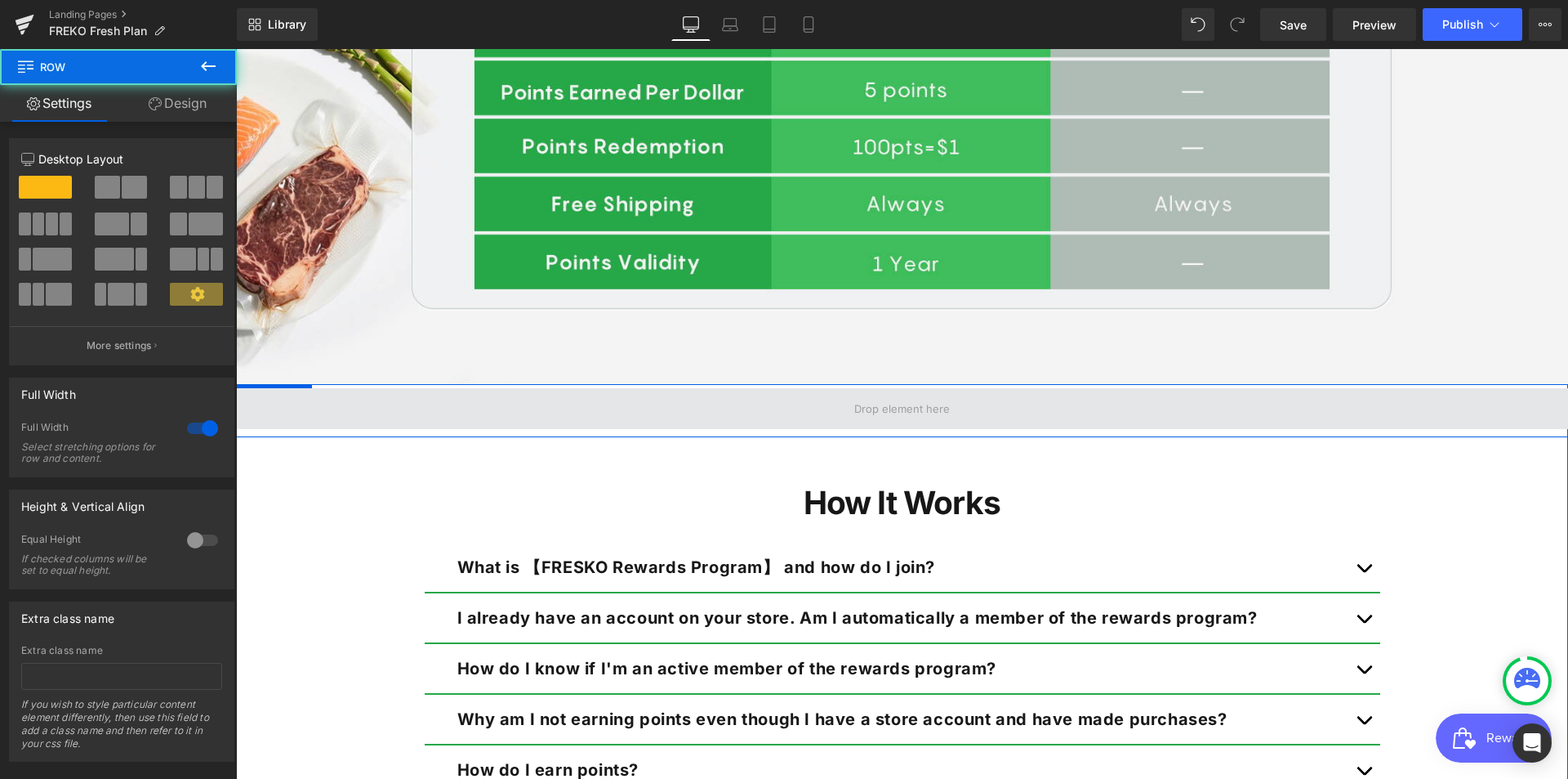
click at [1048, 409] on span at bounding box center [903, 409] width 1332 height 41
click at [397, 400] on span at bounding box center [903, 409] width 1332 height 41
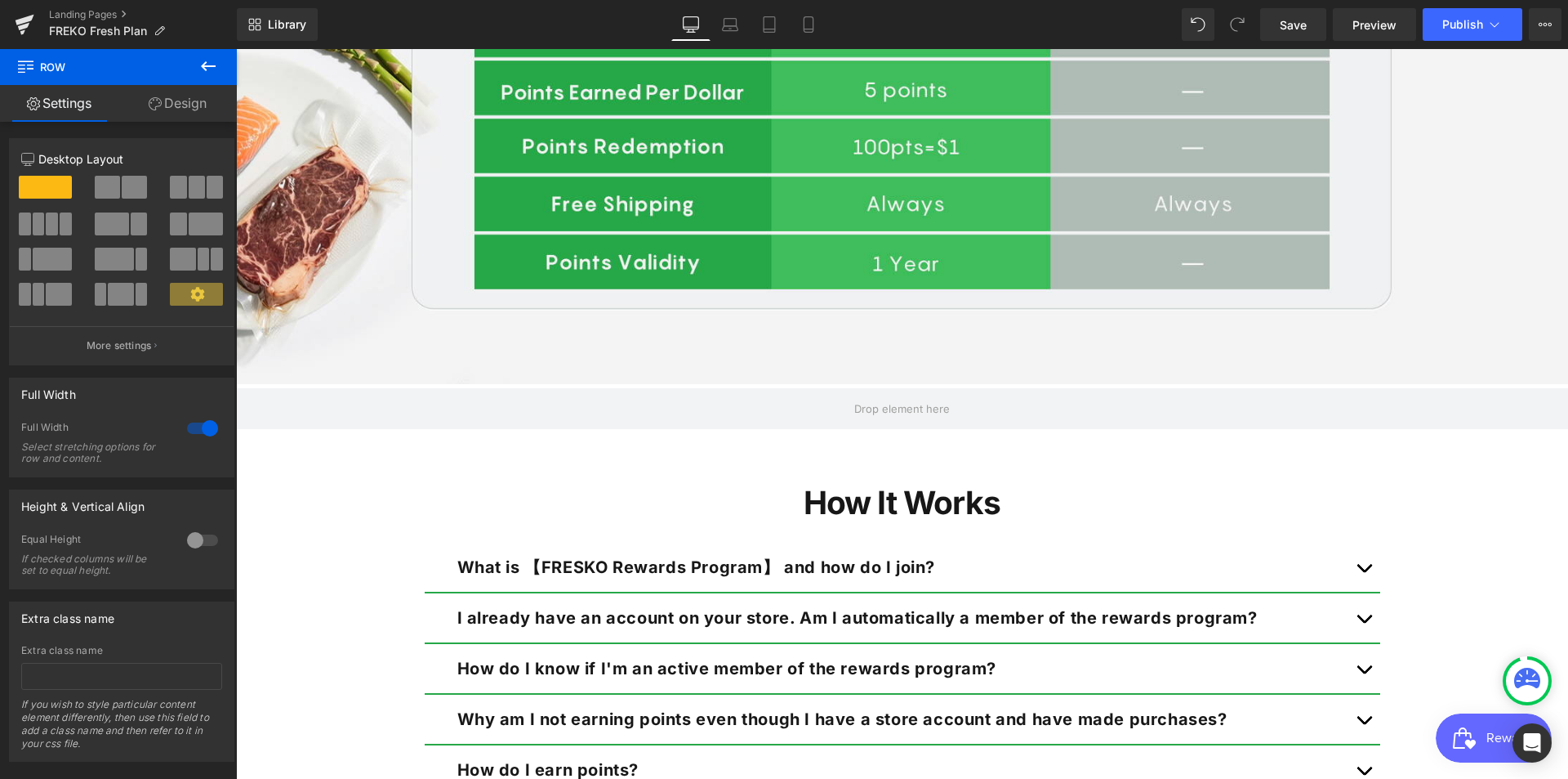
click at [203, 67] on icon at bounding box center [208, 67] width 14 height 10
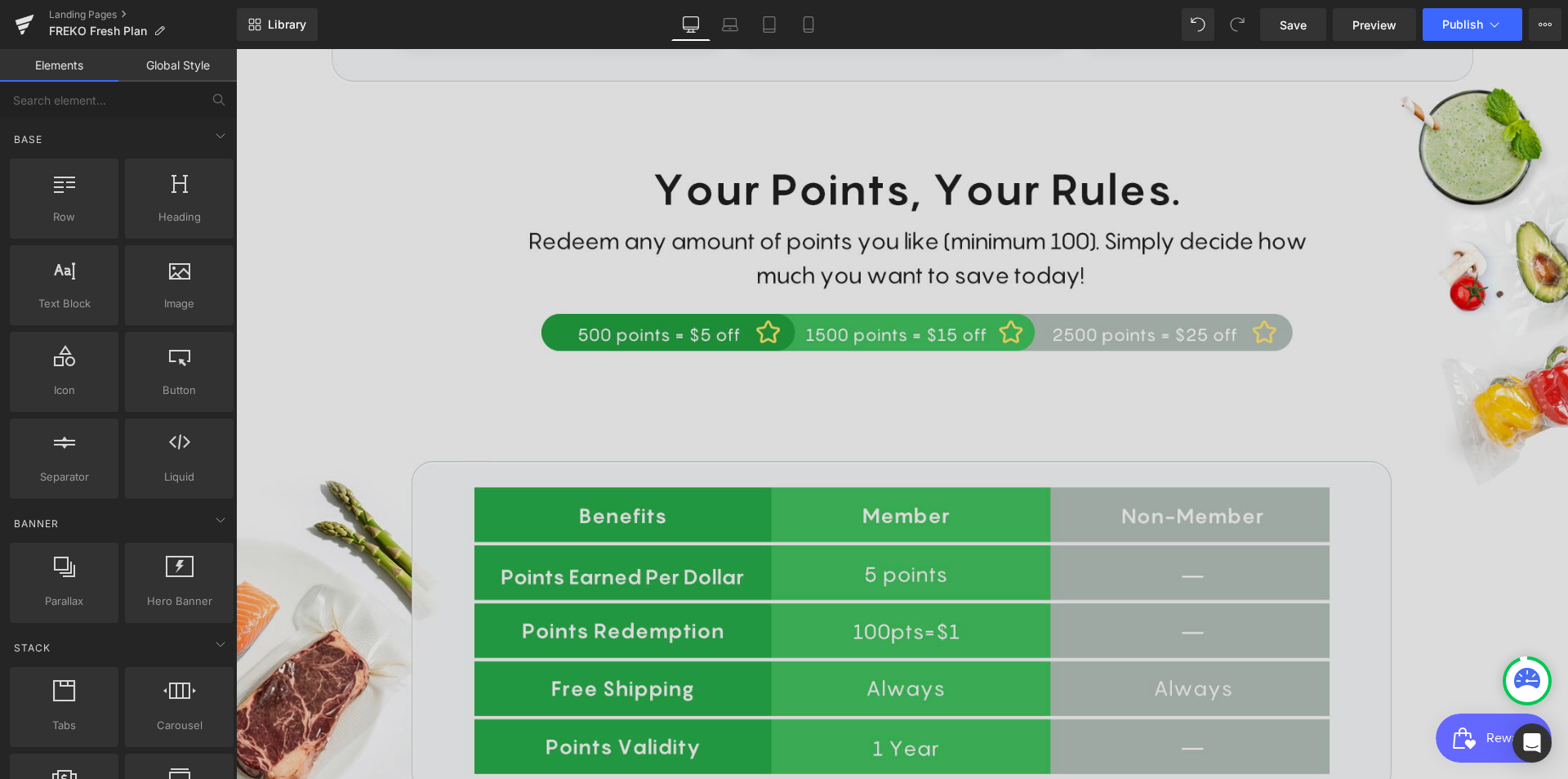
scroll to position [1143, 0]
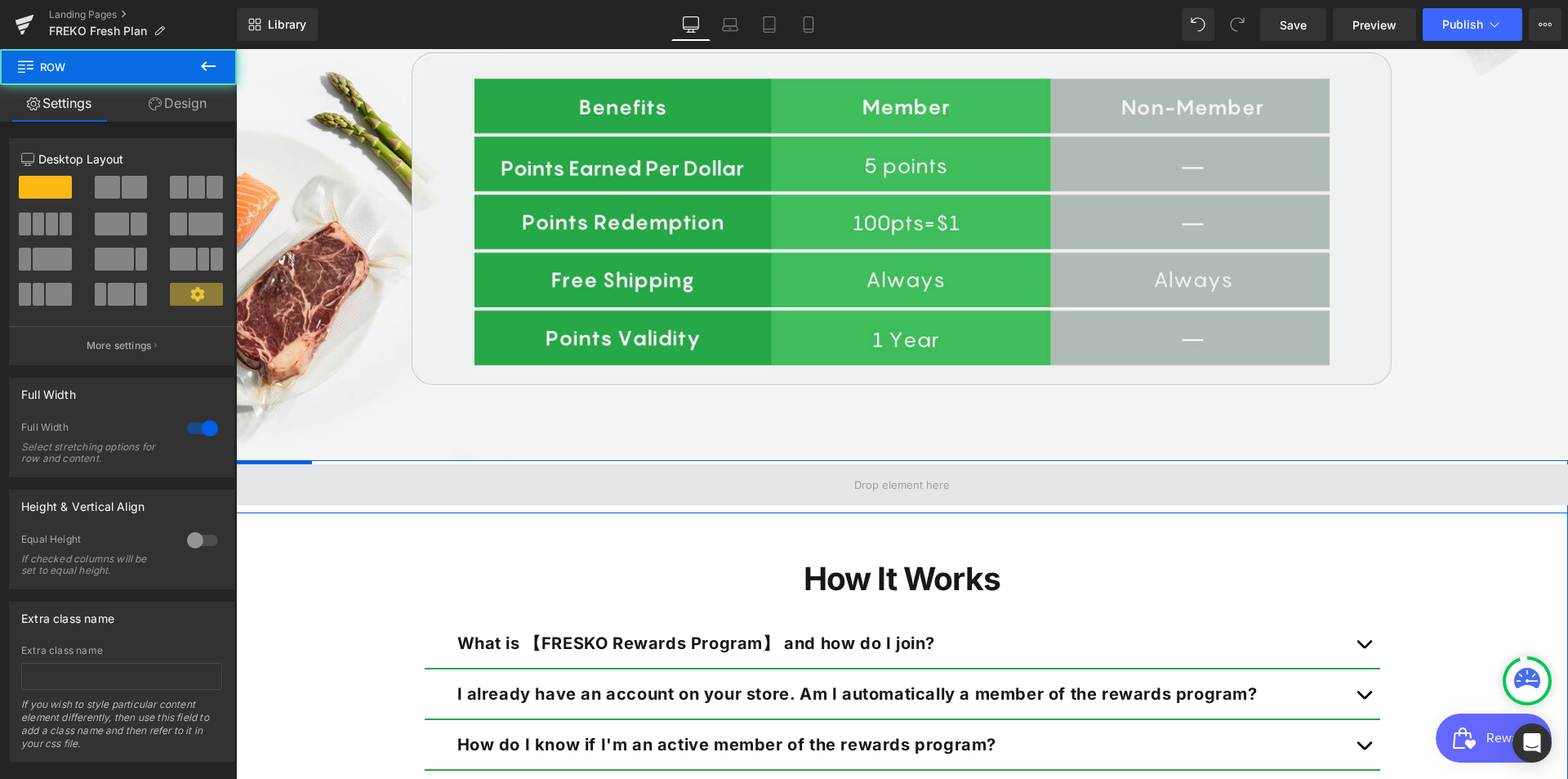
click at [1319, 475] on span at bounding box center [903, 484] width 1332 height 41
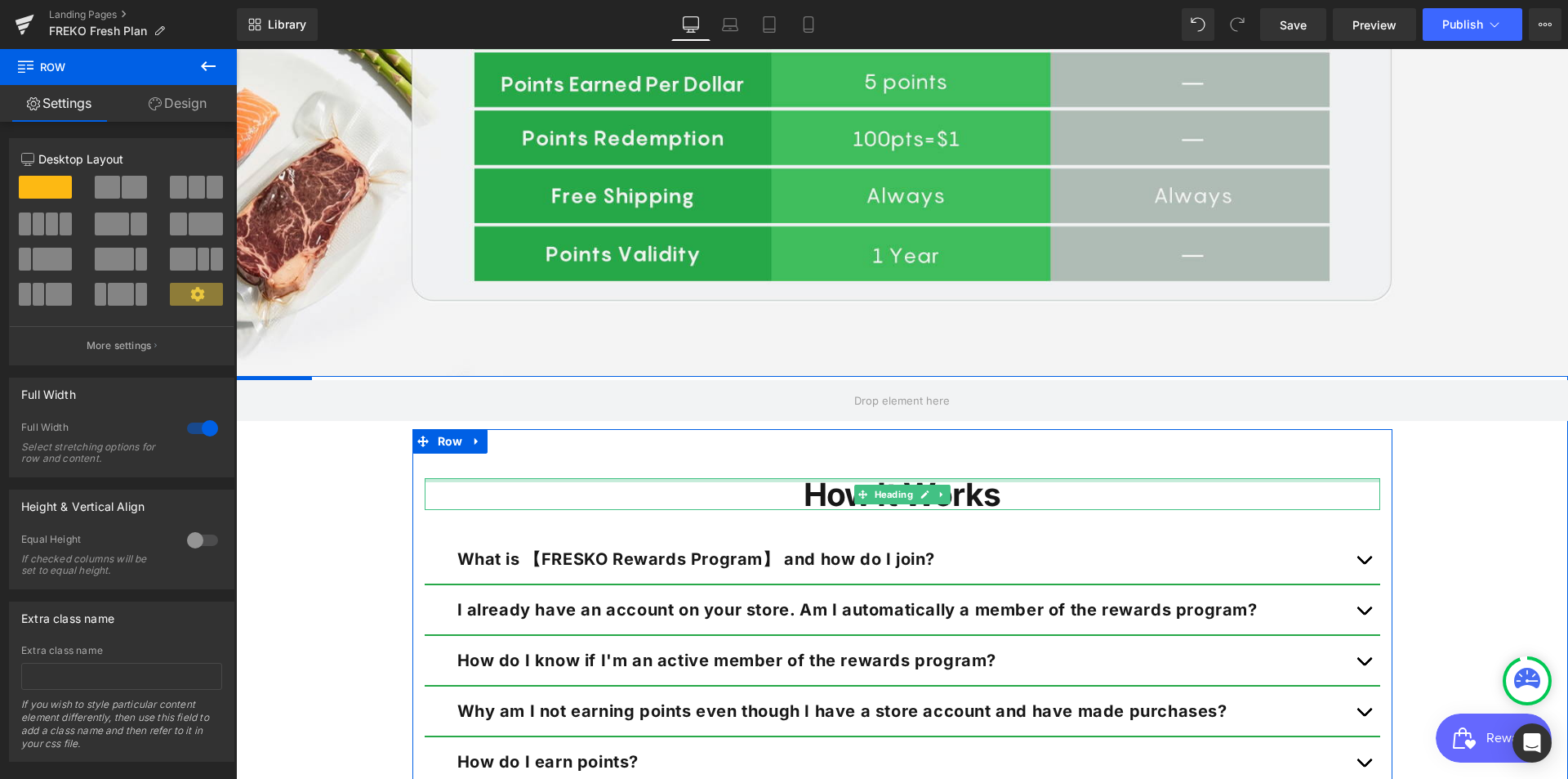
scroll to position [1307, 0]
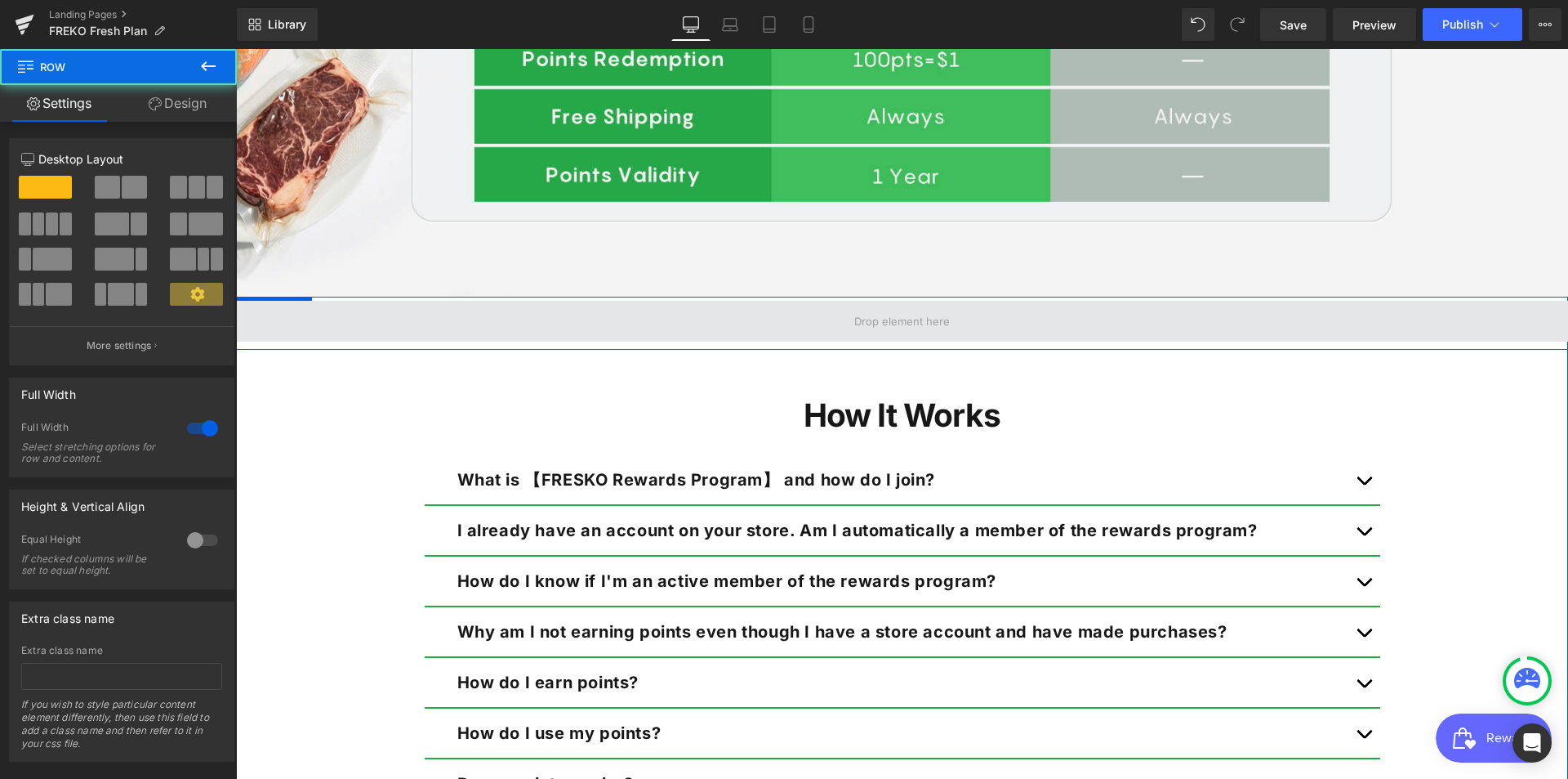
click at [732, 322] on span at bounding box center [903, 321] width 1332 height 41
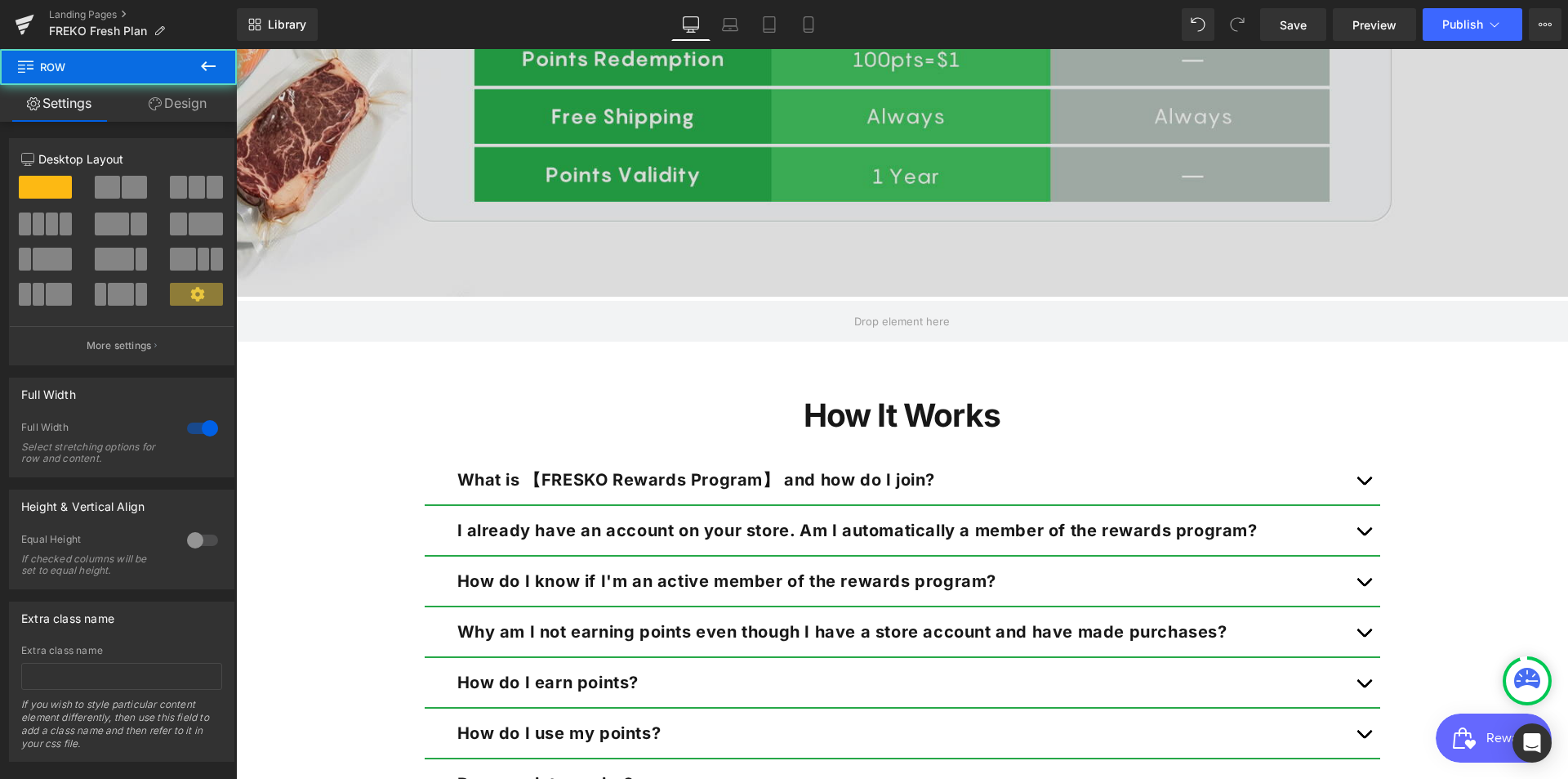
click at [236, 49] on div at bounding box center [236, 49] width 0 height 0
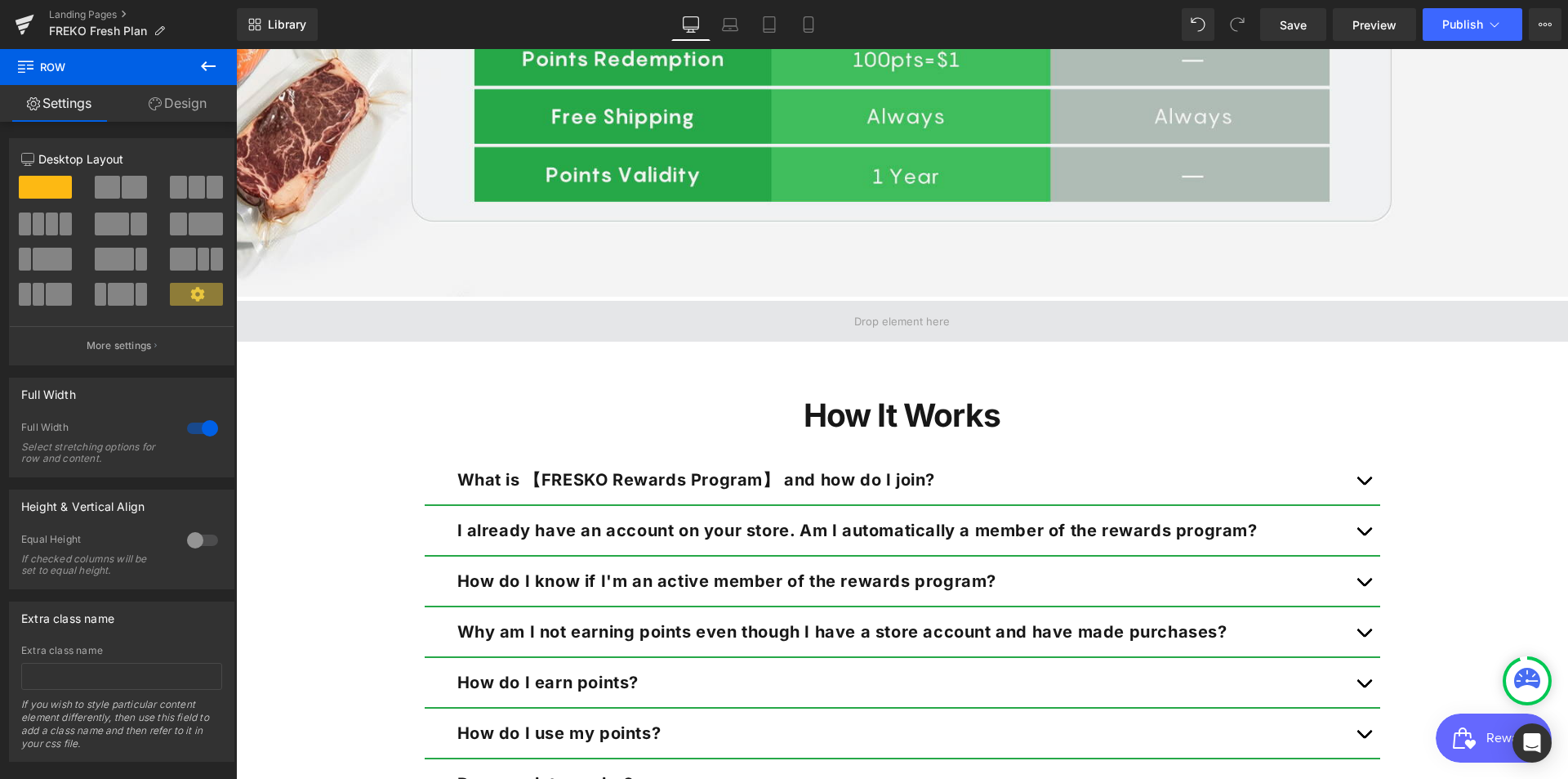
click at [294, 307] on span at bounding box center [903, 321] width 1332 height 41
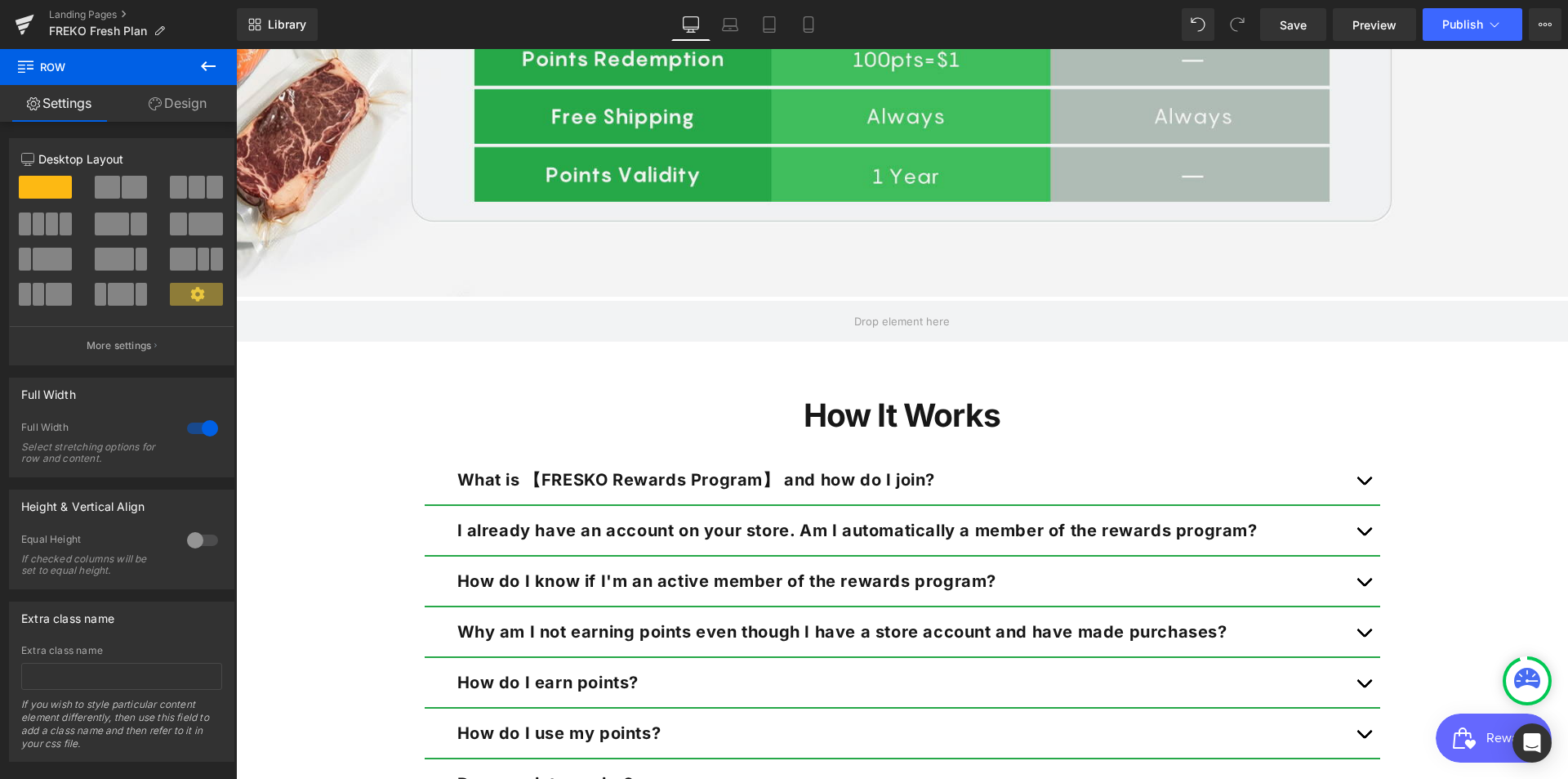
click at [193, 63] on button at bounding box center [209, 67] width 57 height 36
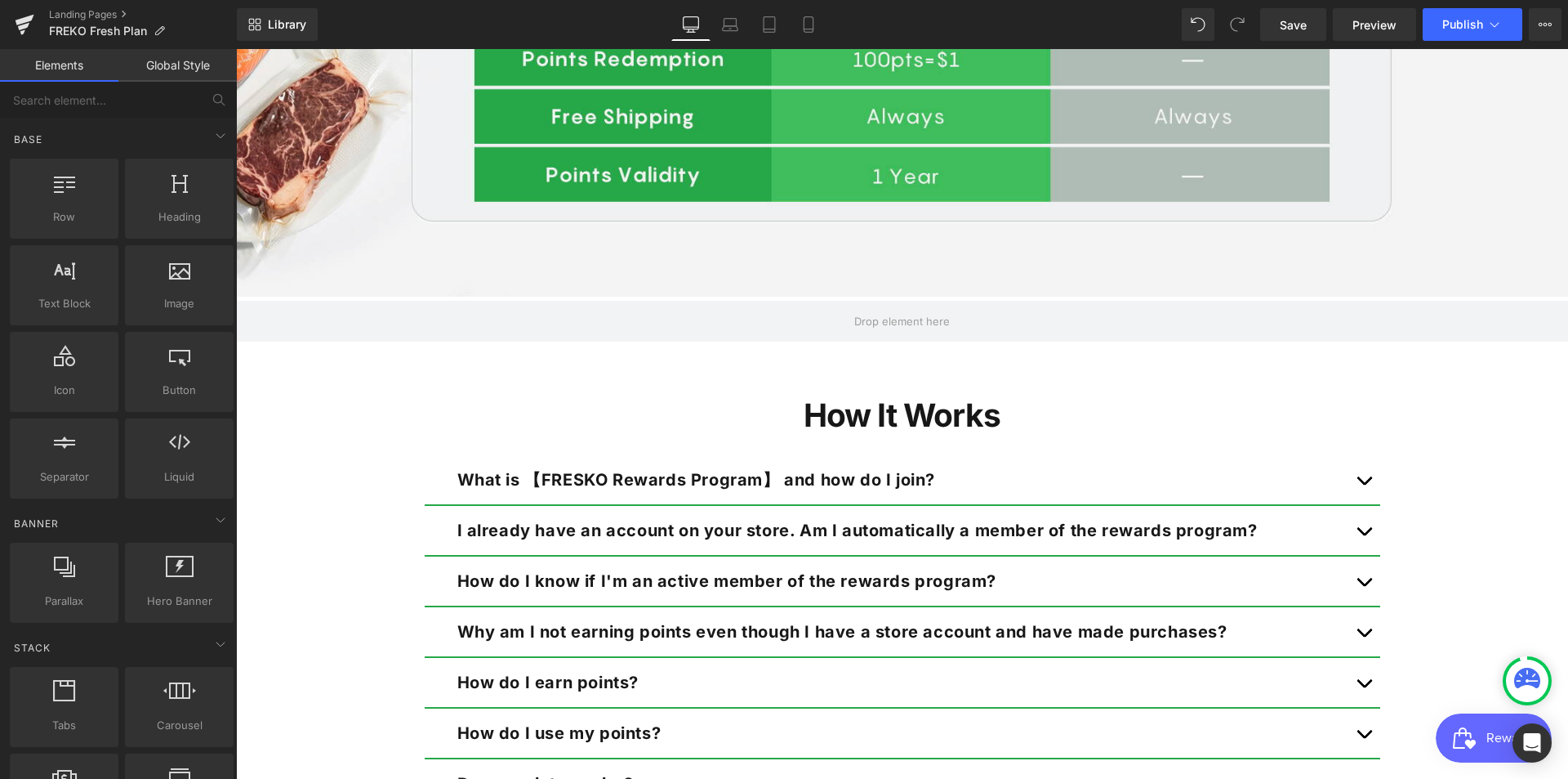
click at [236, 49] on div at bounding box center [236, 49] width 0 height 0
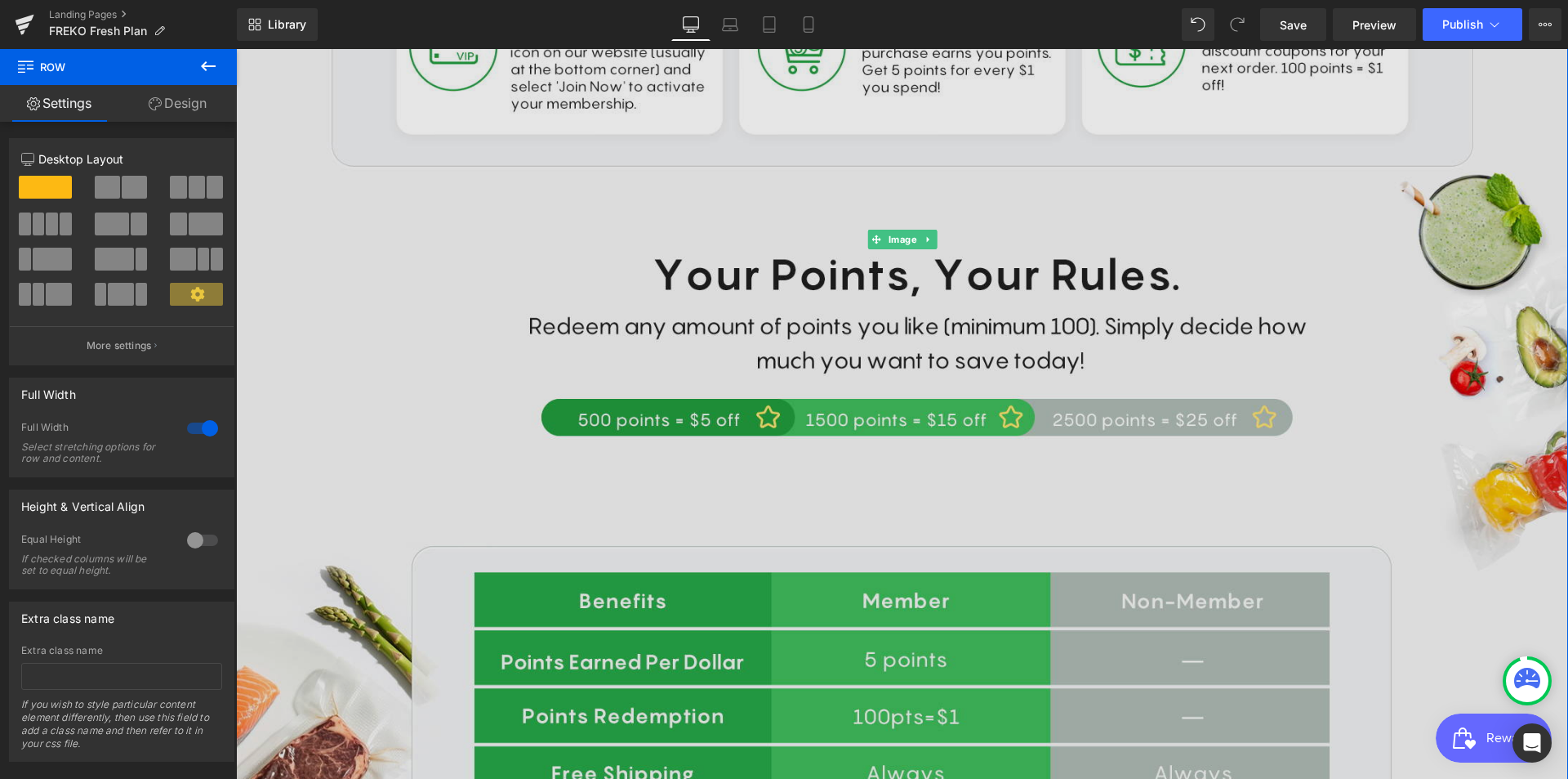
scroll to position [489, 0]
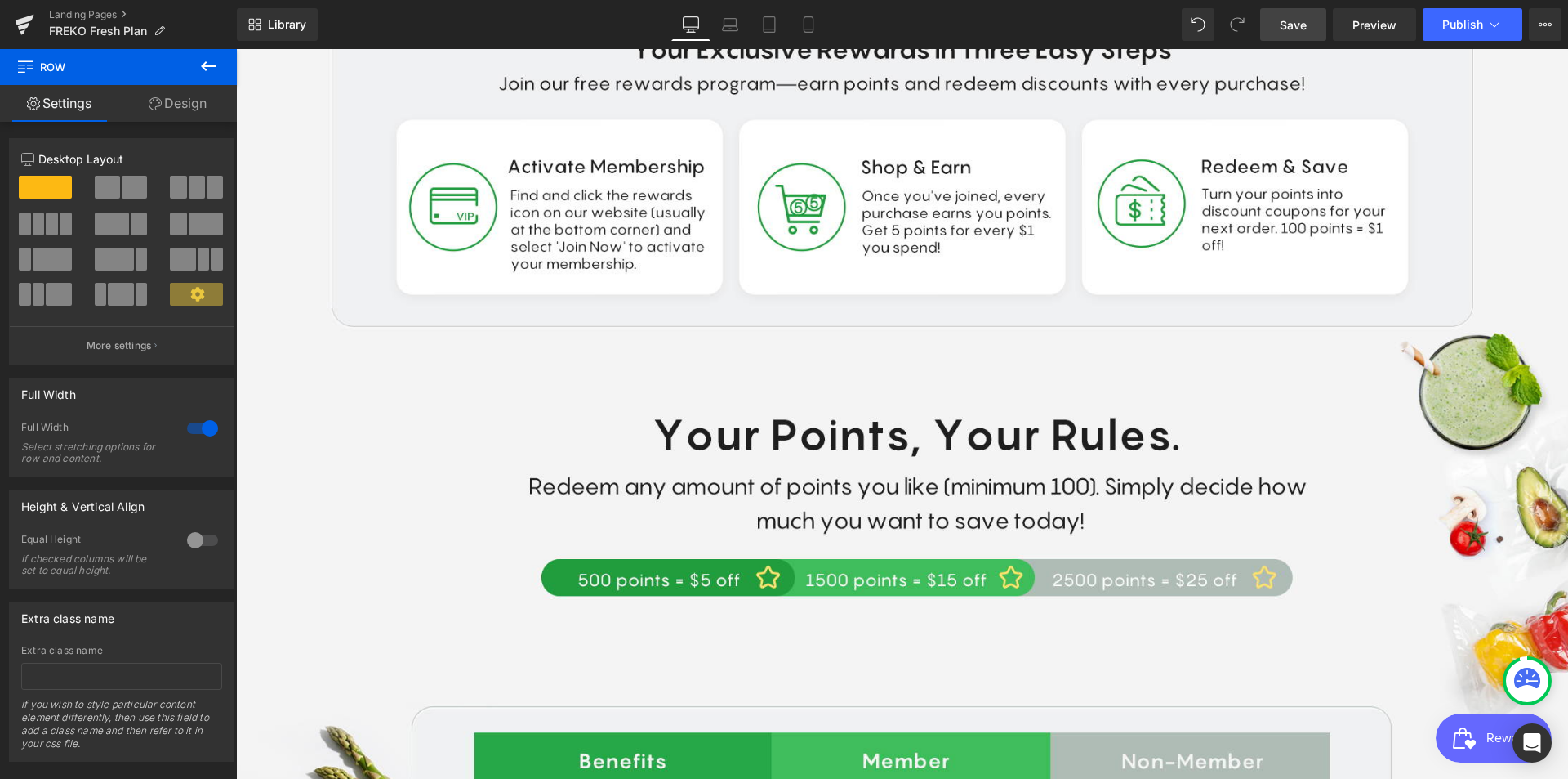
click at [1292, 27] on span "Save" at bounding box center [1294, 25] width 27 height 17
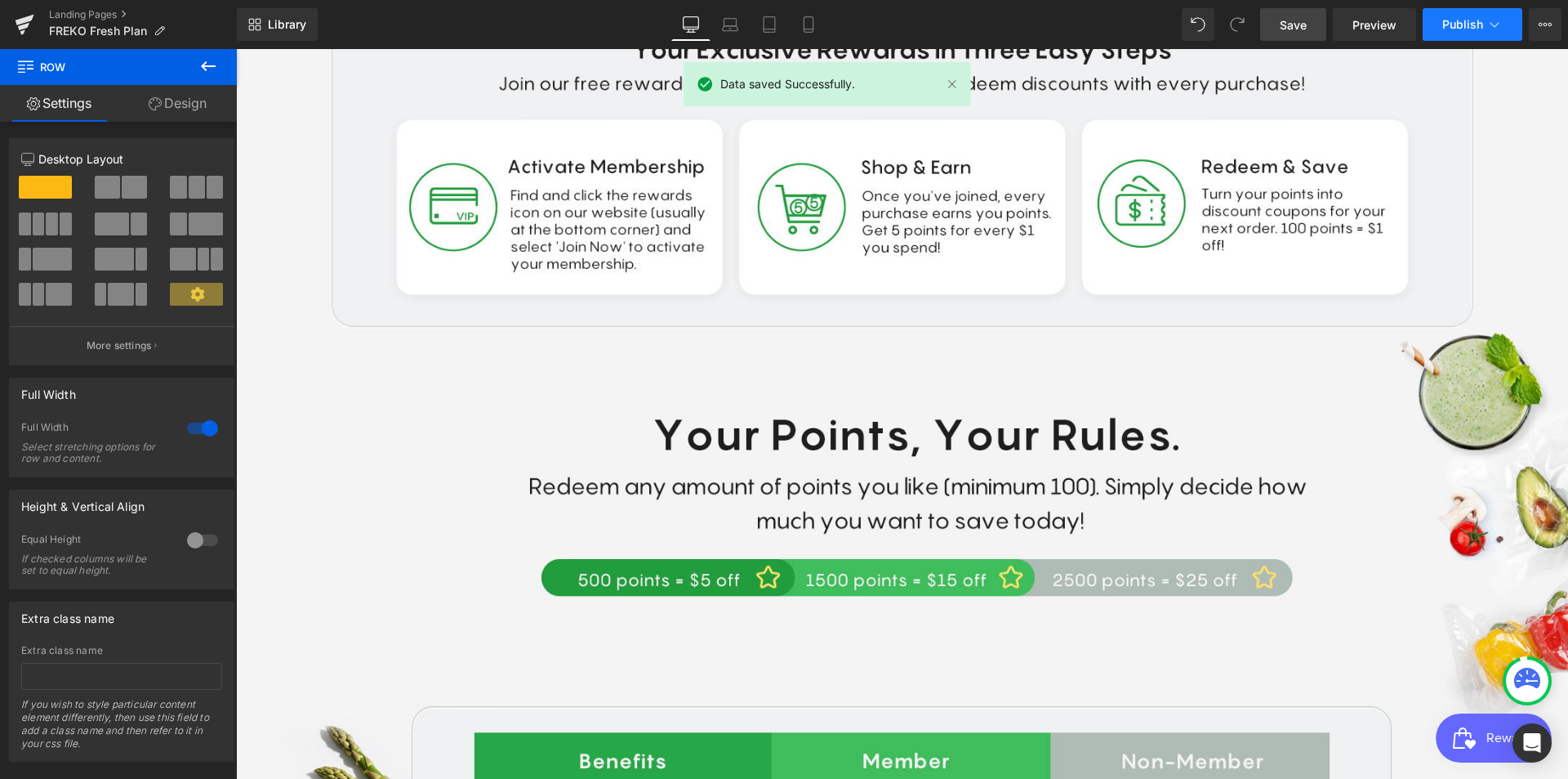
click at [1466, 29] on span "Publish" at bounding box center [1462, 24] width 41 height 13
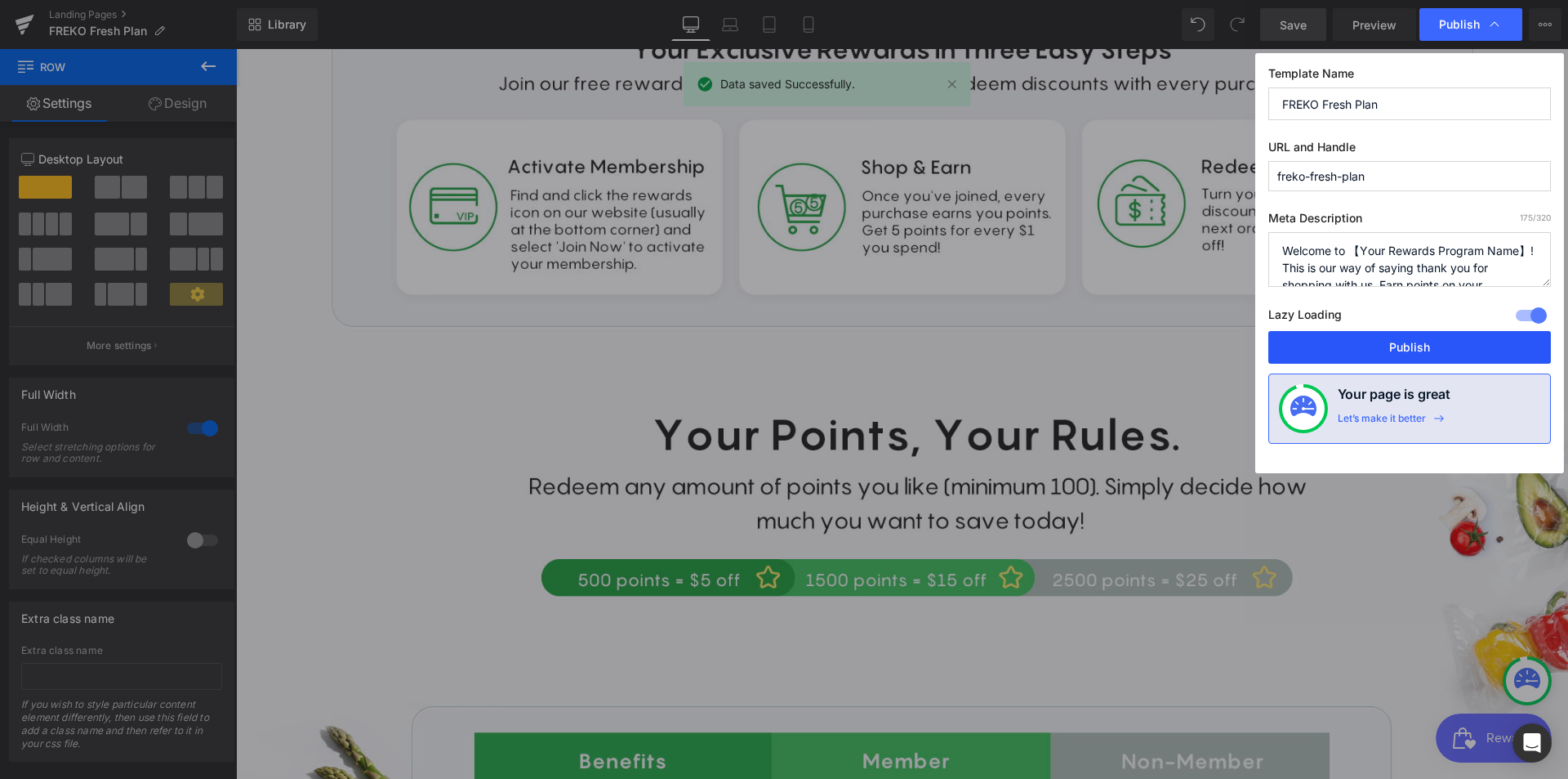
click at [1424, 343] on button "Publish" at bounding box center [1409, 347] width 283 height 33
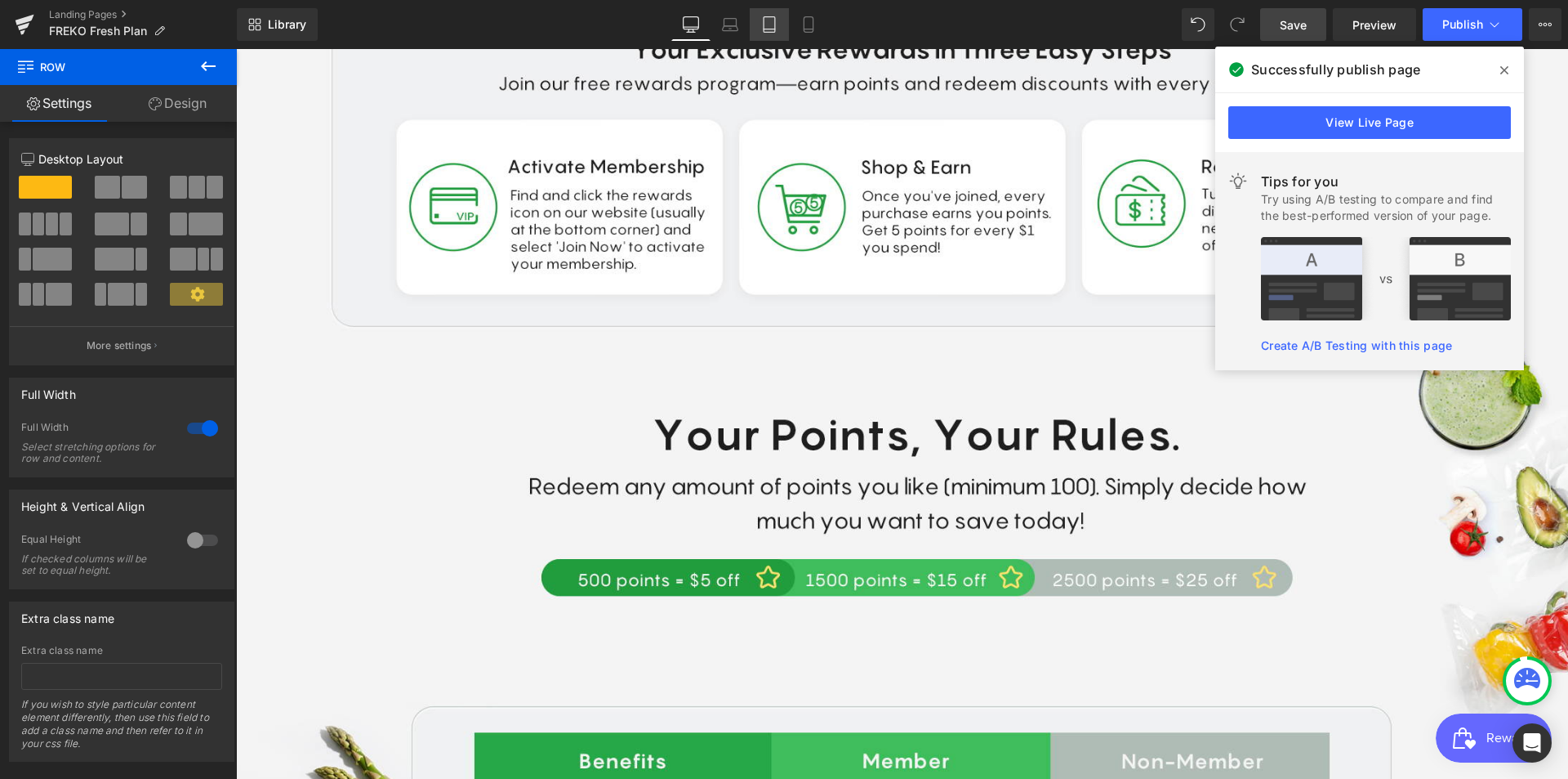
click at [761, 26] on link "Tablet" at bounding box center [769, 25] width 39 height 33
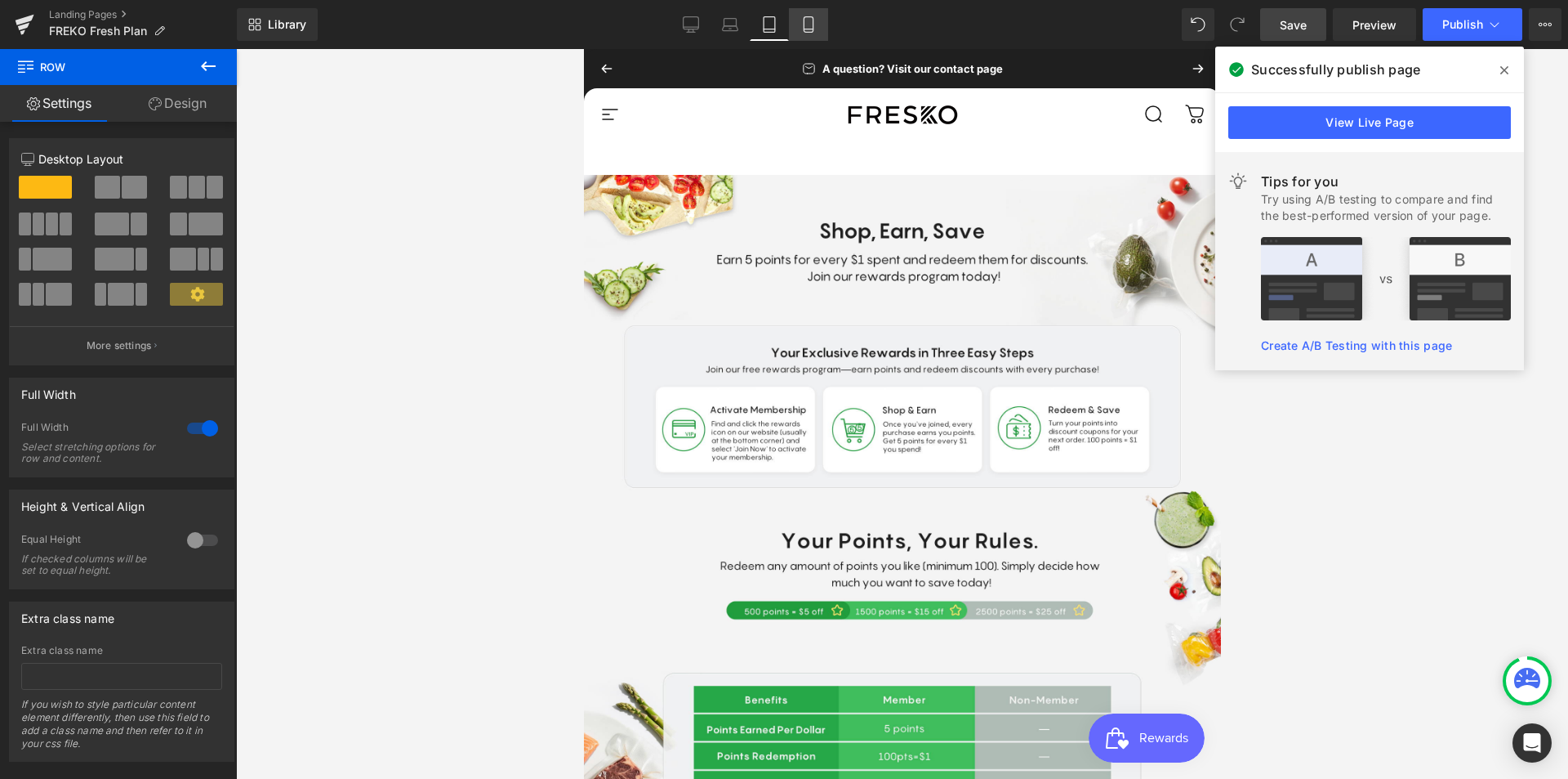
click at [817, 37] on link "Mobile" at bounding box center [809, 25] width 39 height 33
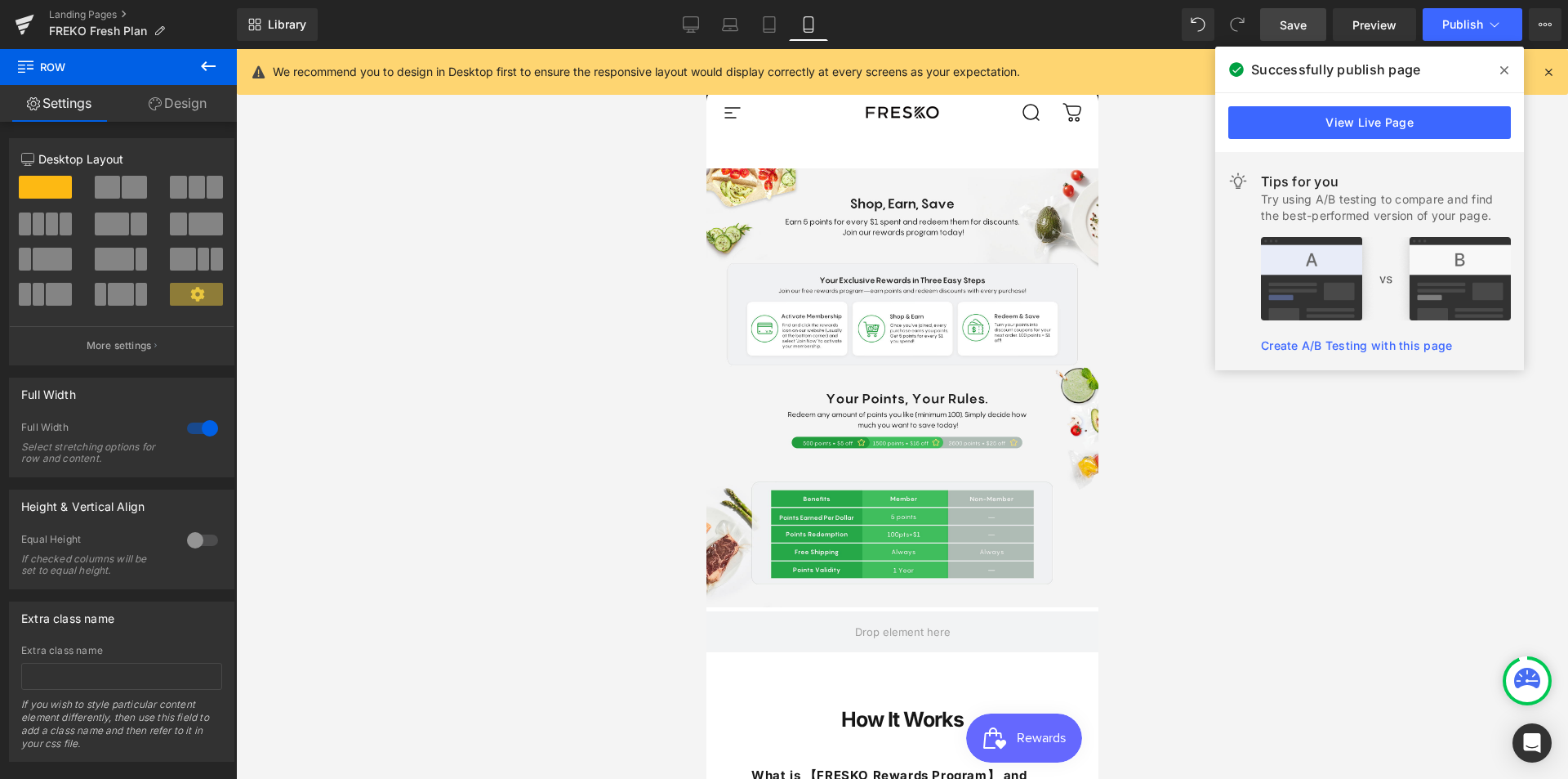
click at [684, 49] on div "We recommend you to design in Desktop first to ensure the responsive layout wou…" at bounding box center [903, 72] width 1332 height 46
click at [691, 35] on link "Desktop" at bounding box center [691, 25] width 39 height 33
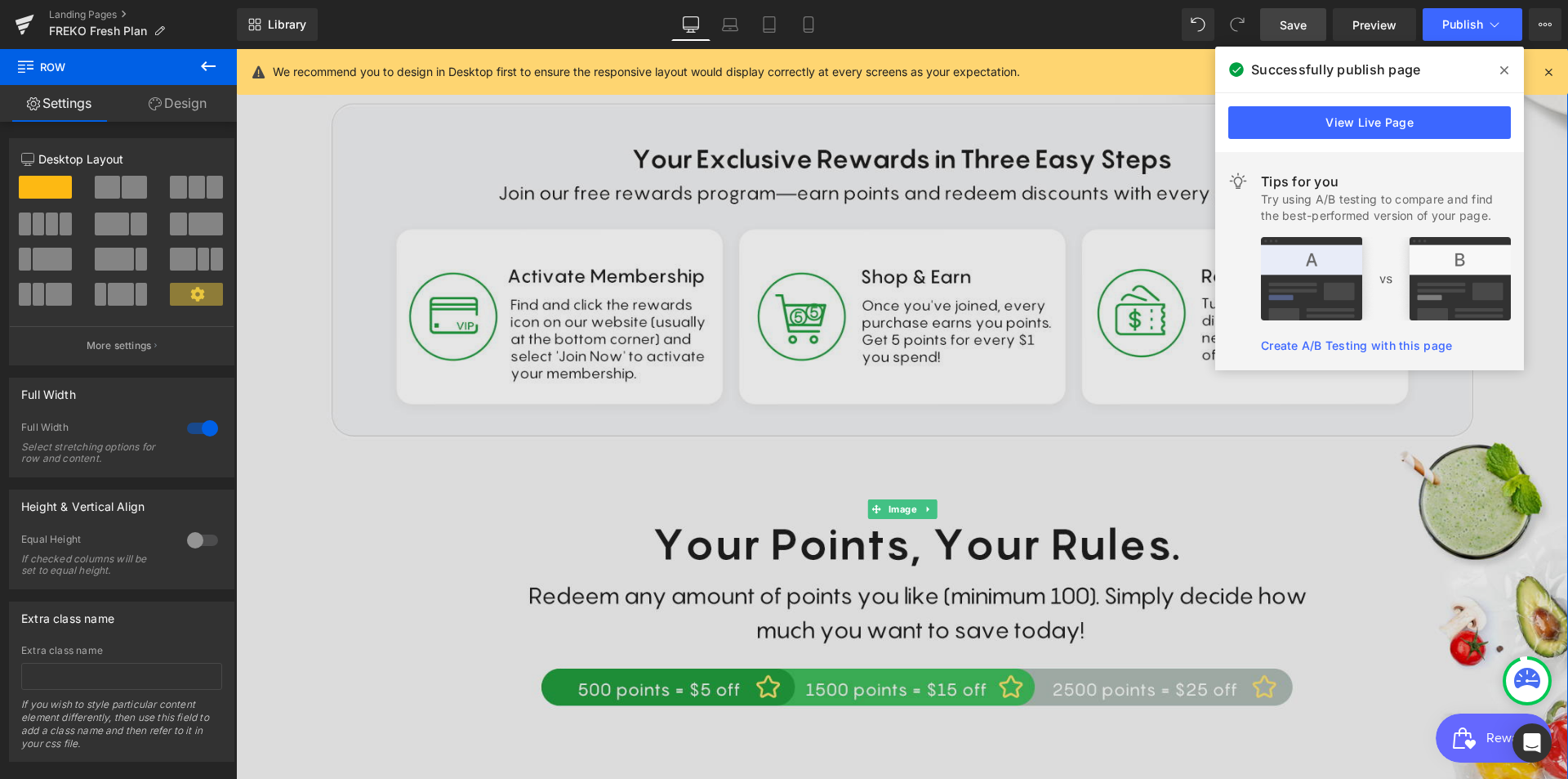
scroll to position [180, 0]
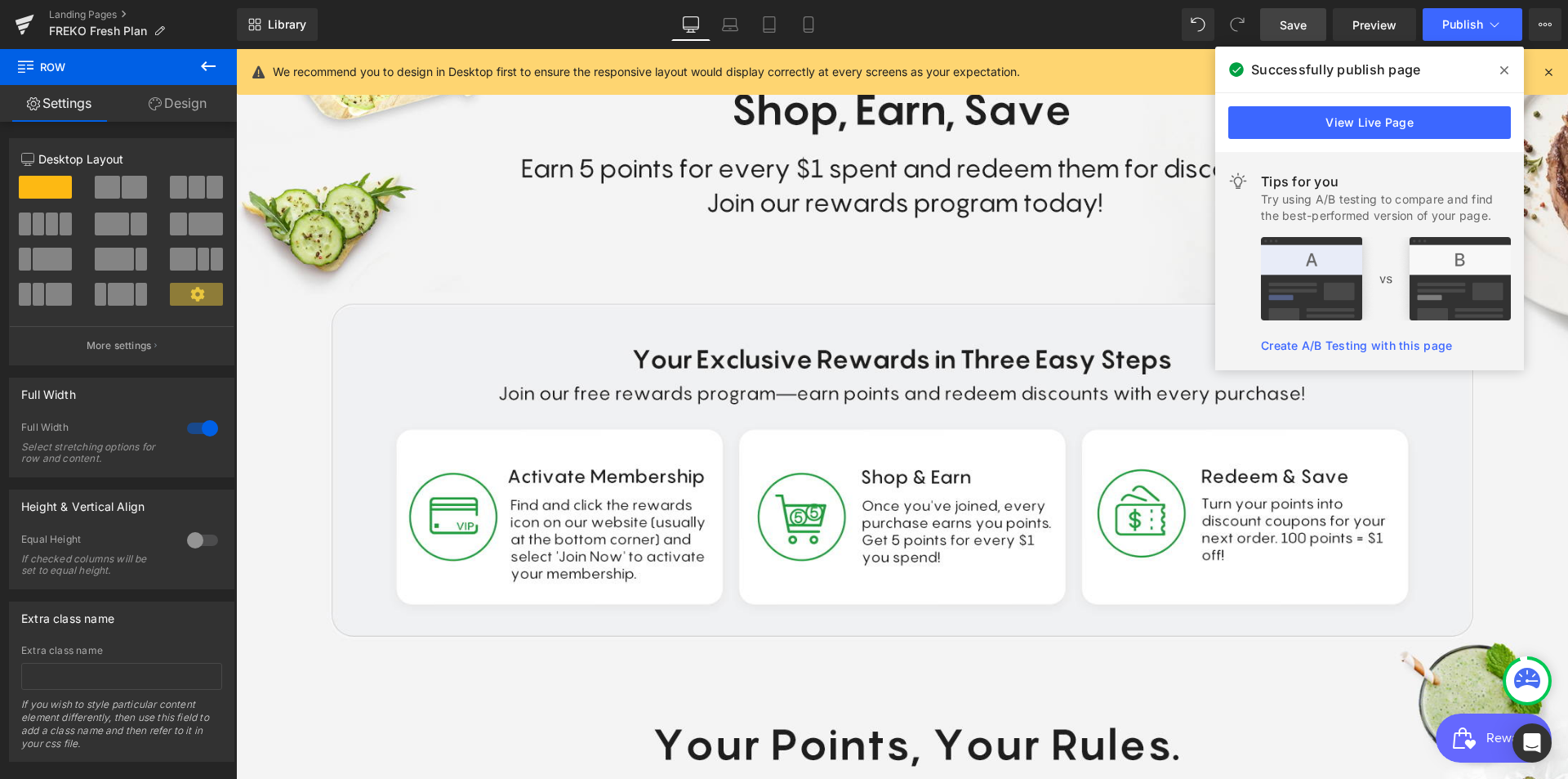
click at [1510, 64] on span at bounding box center [1504, 70] width 26 height 26
